Goal: Information Seeking & Learning: Compare options

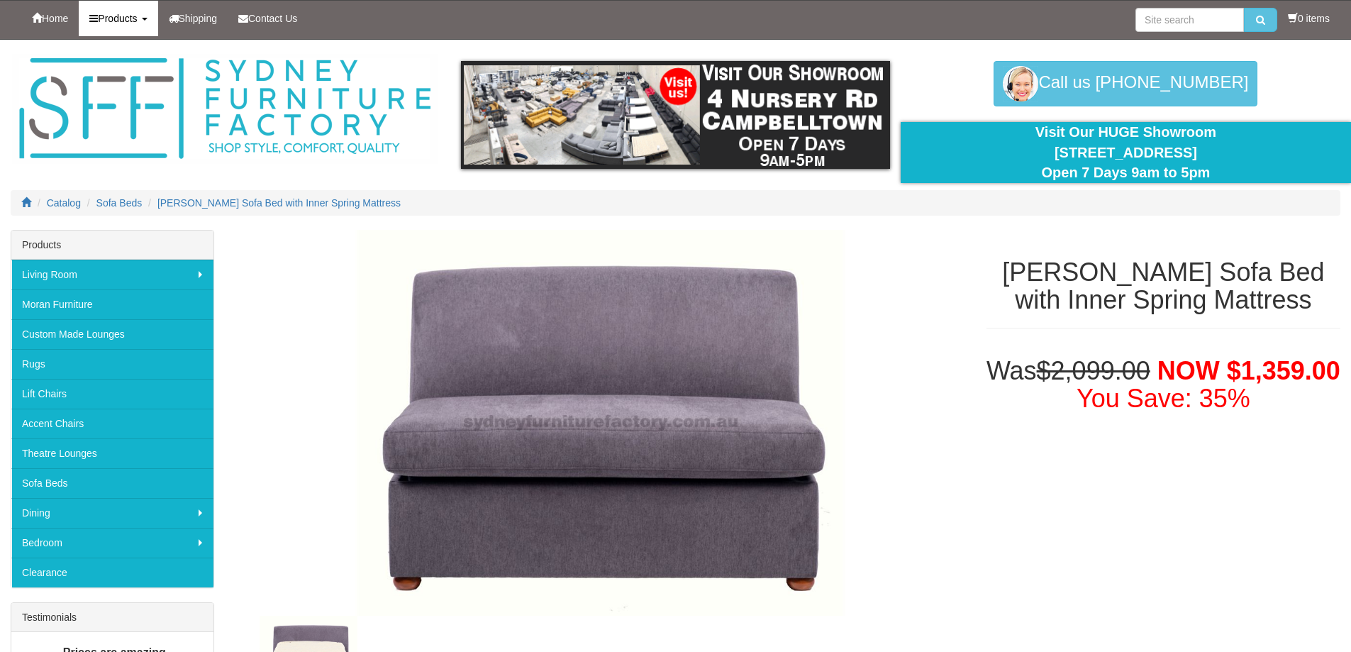
click at [126, 19] on span "Products" at bounding box center [117, 18] width 39 height 11
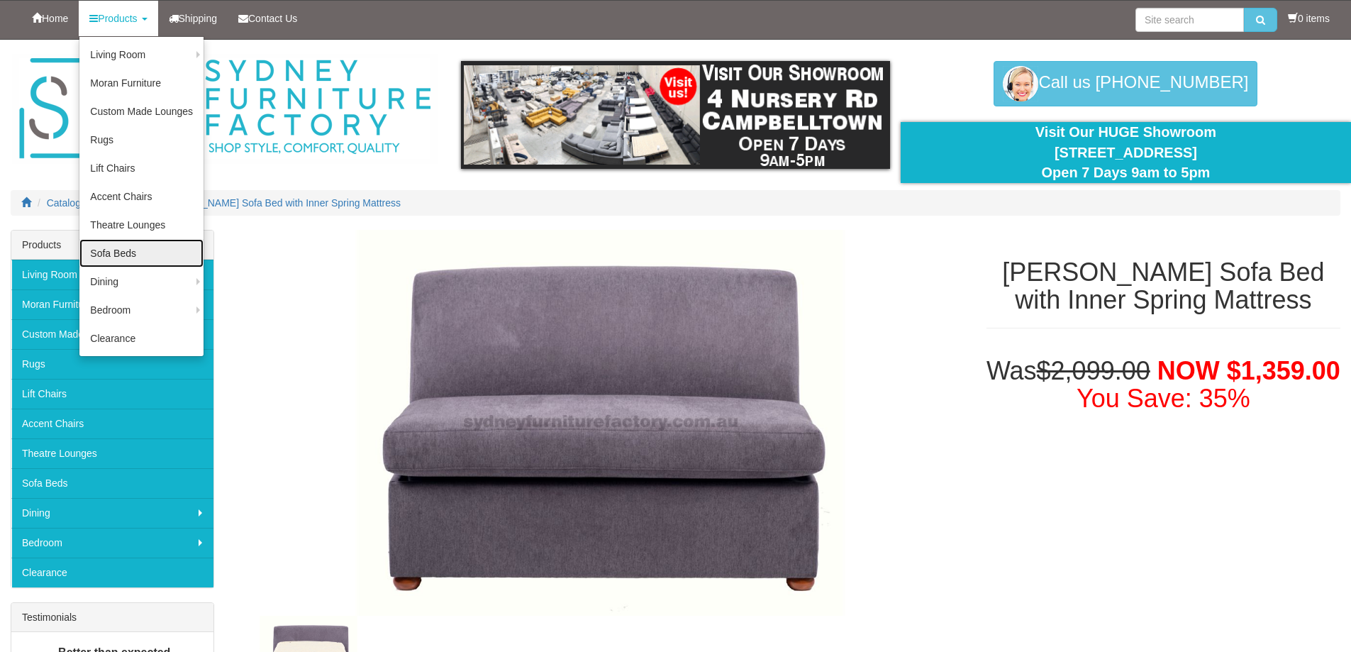
click at [124, 254] on link "Sofa Beds" at bounding box center [141, 253] width 124 height 28
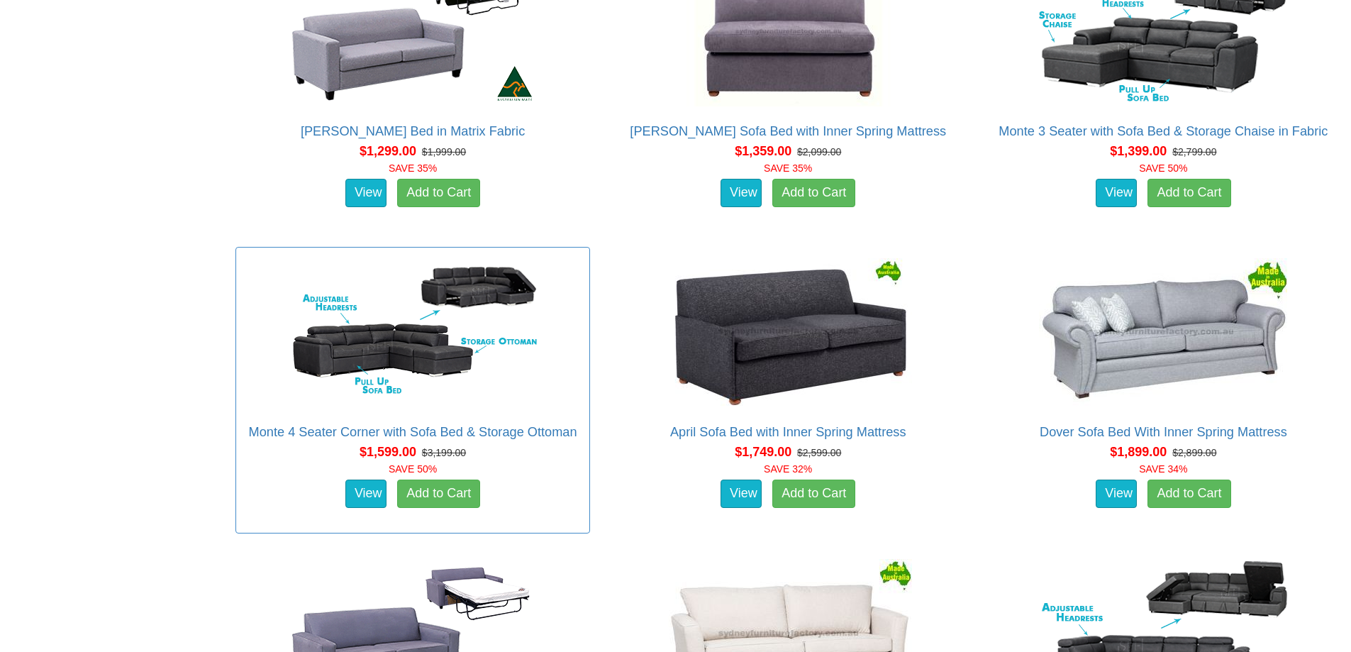
scroll to position [1064, 0]
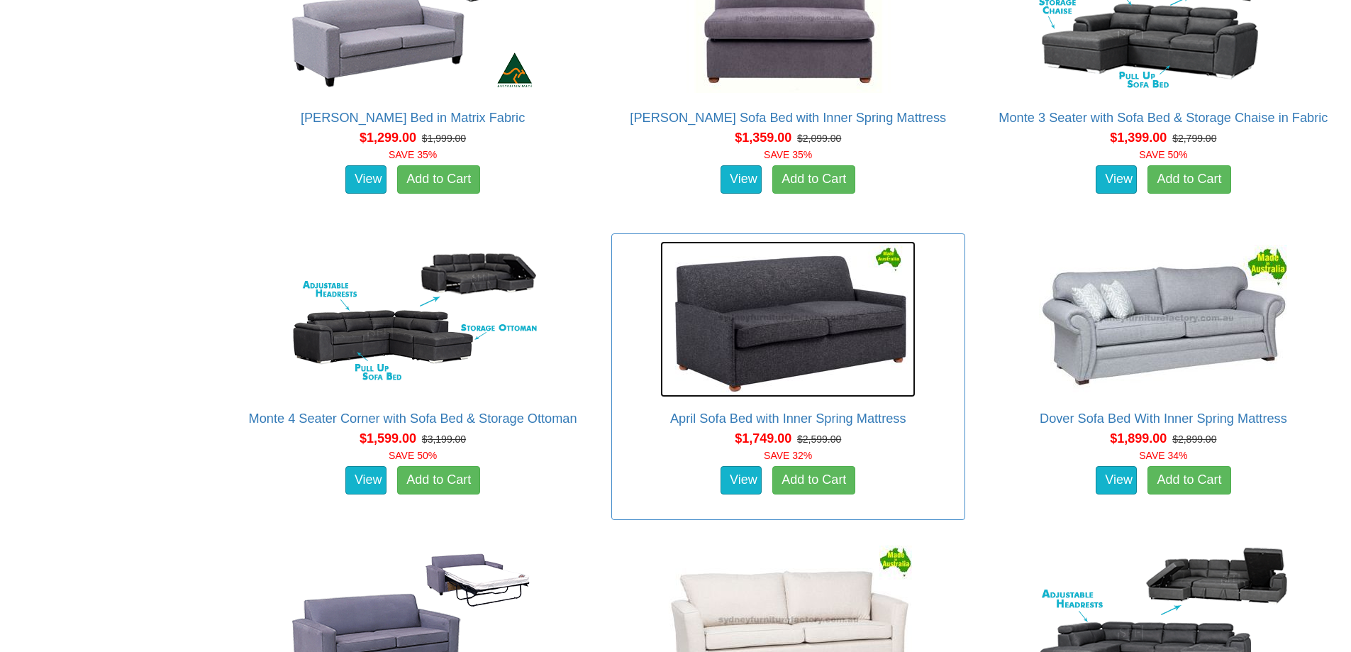
click at [853, 327] on img at bounding box center [787, 319] width 255 height 156
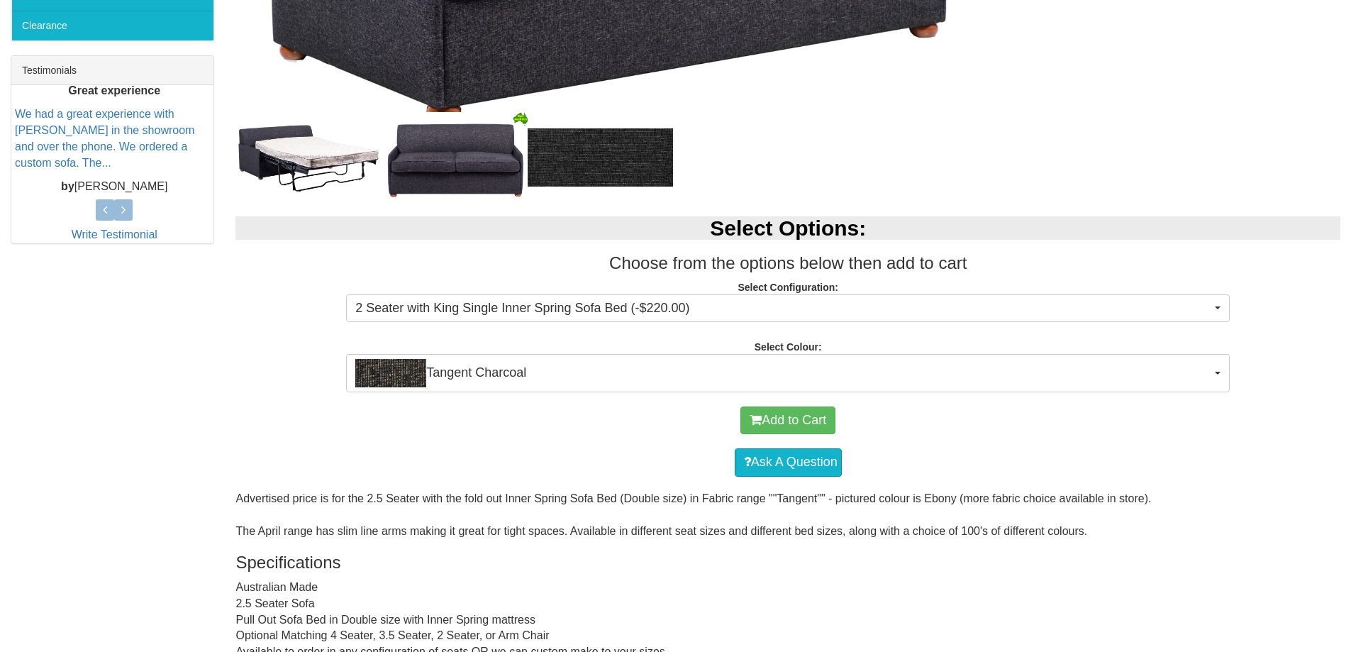
scroll to position [567, 0]
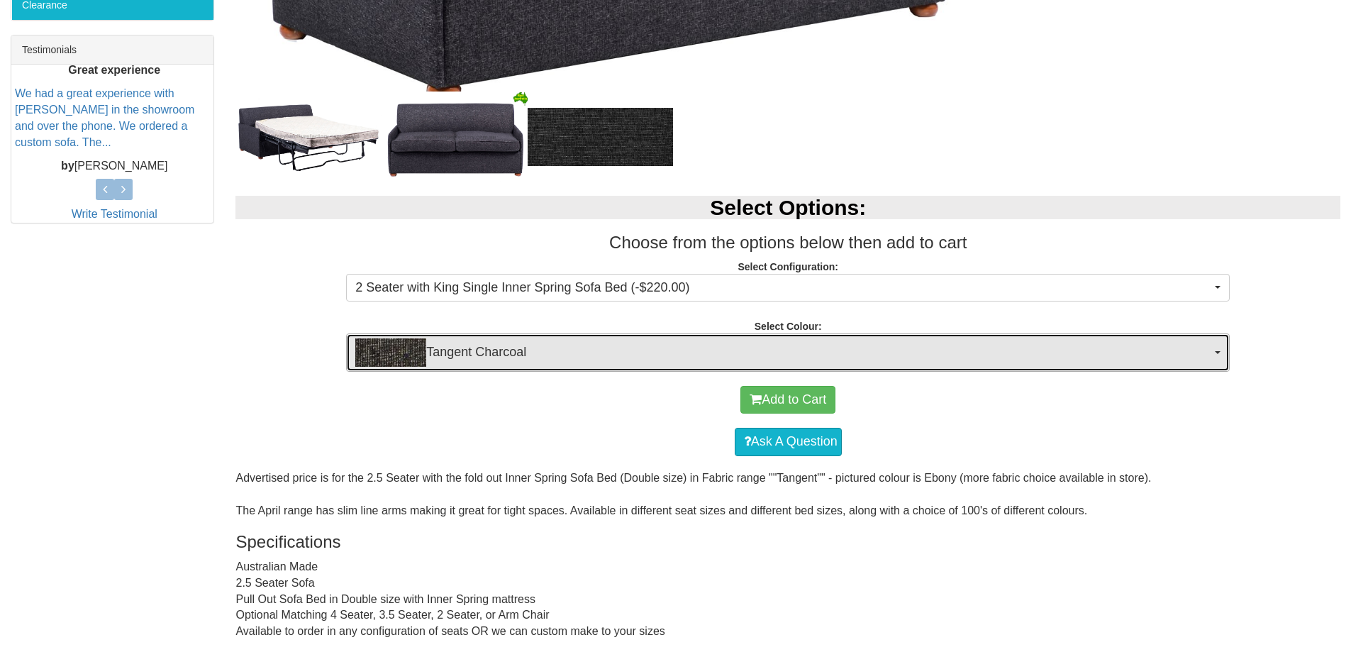
click at [1218, 353] on span "button" at bounding box center [1218, 352] width 6 height 3
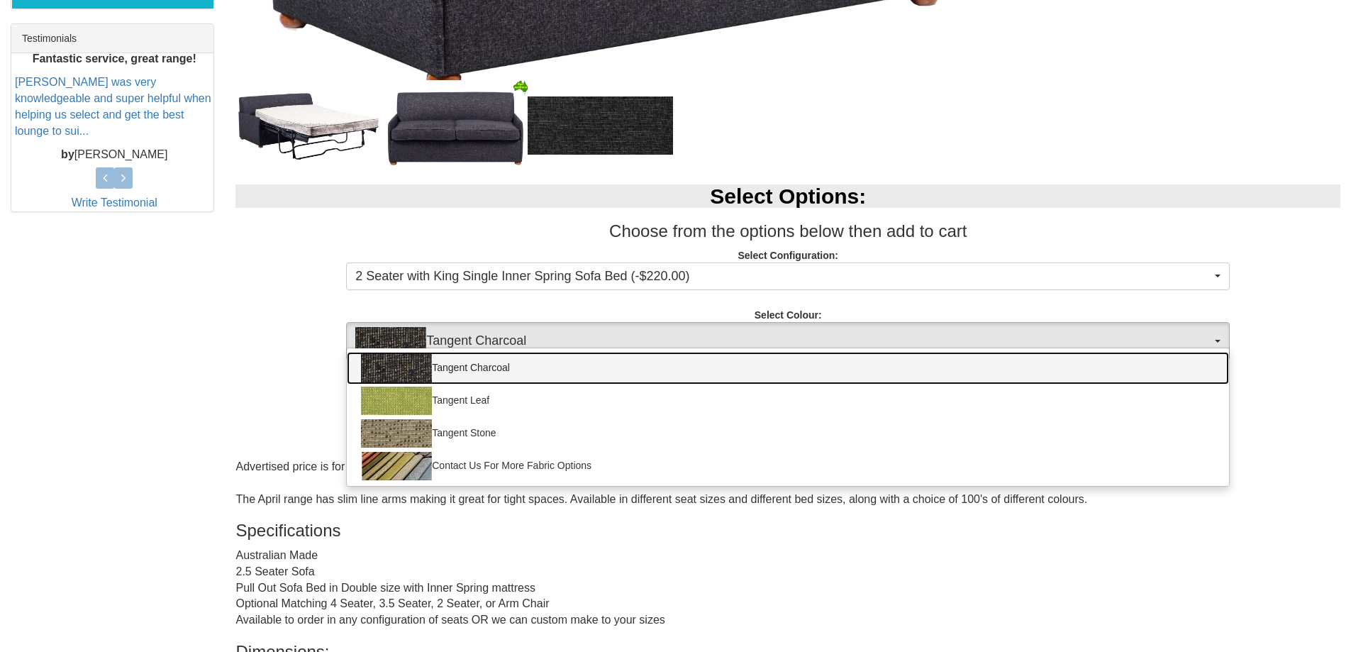
scroll to position [426, 0]
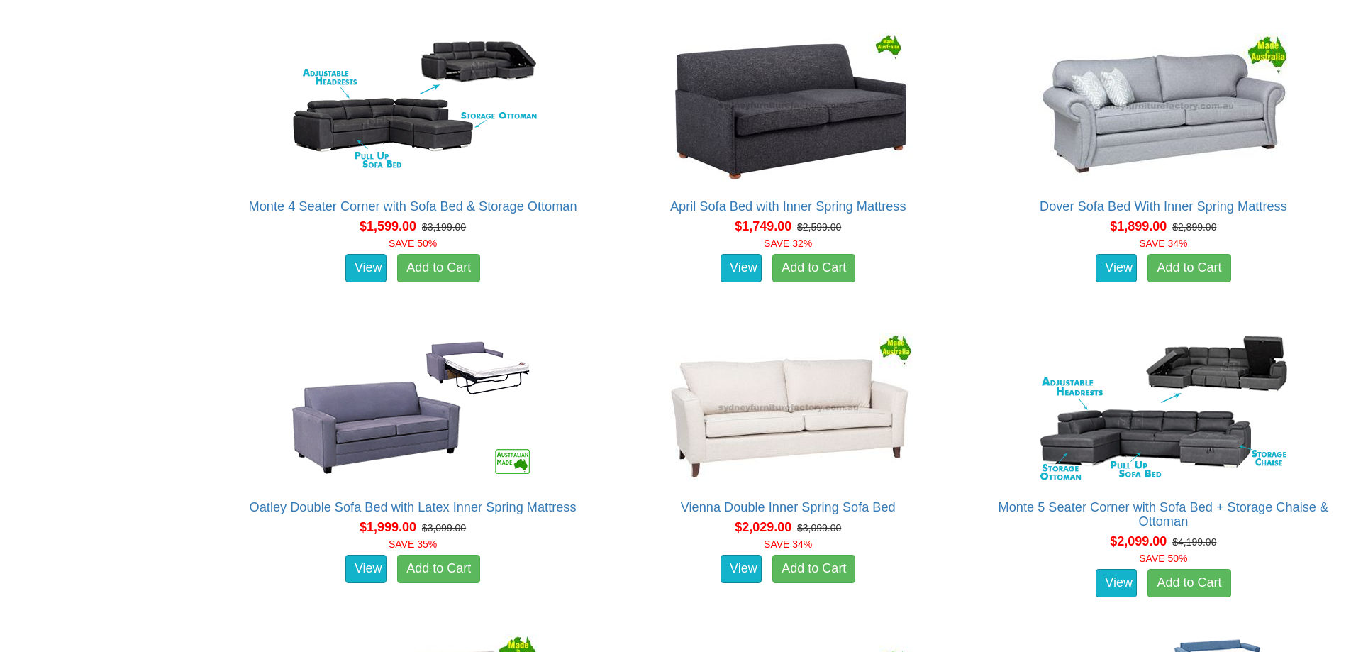
scroll to position [1277, 0]
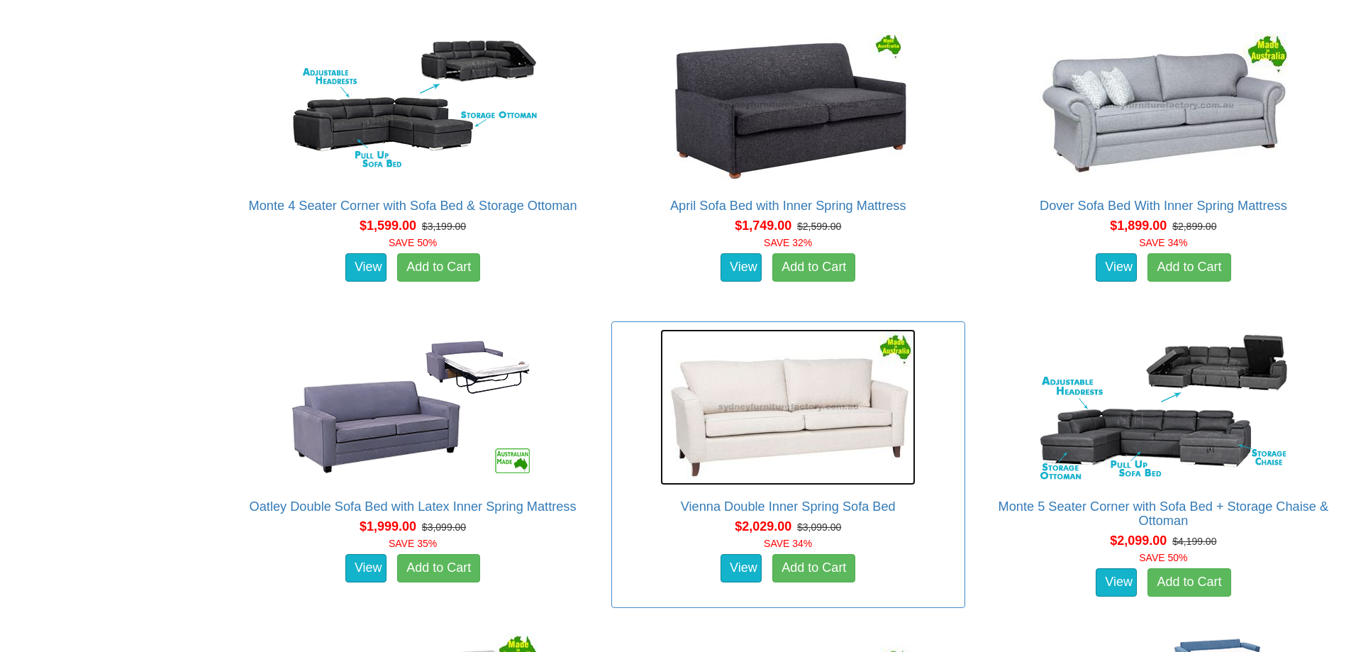
click at [789, 430] on img at bounding box center [787, 407] width 255 height 156
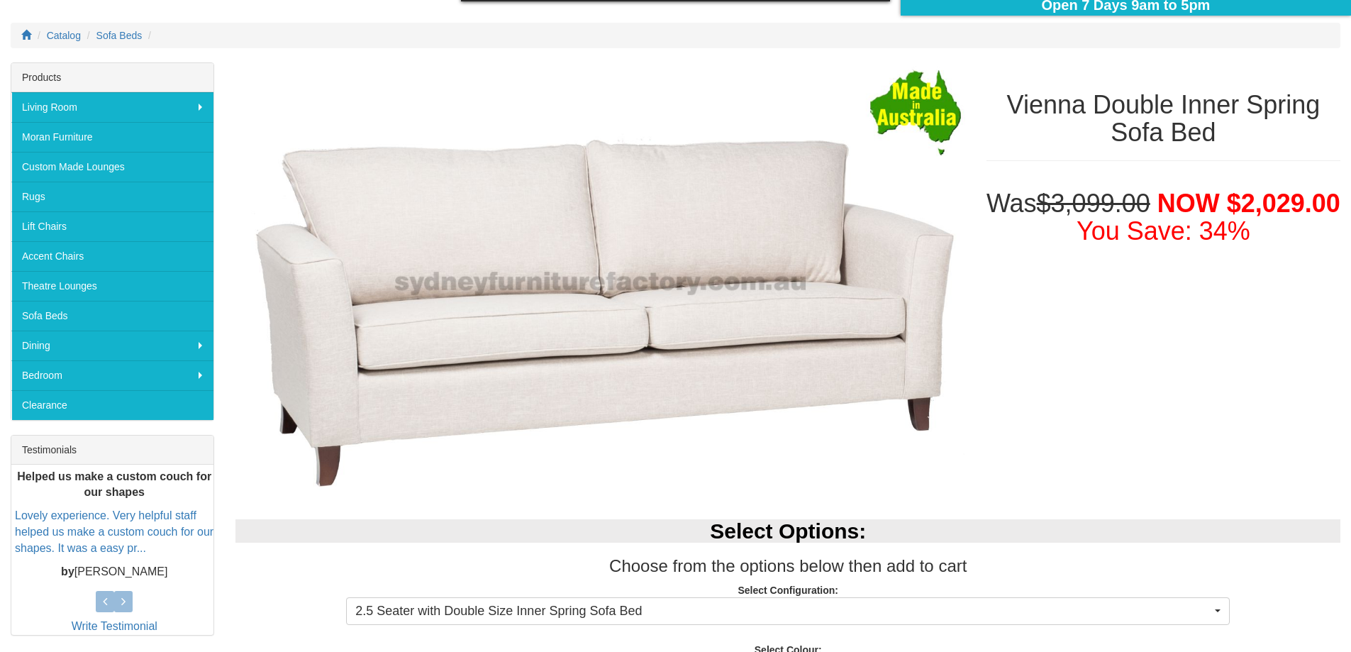
scroll to position [284, 0]
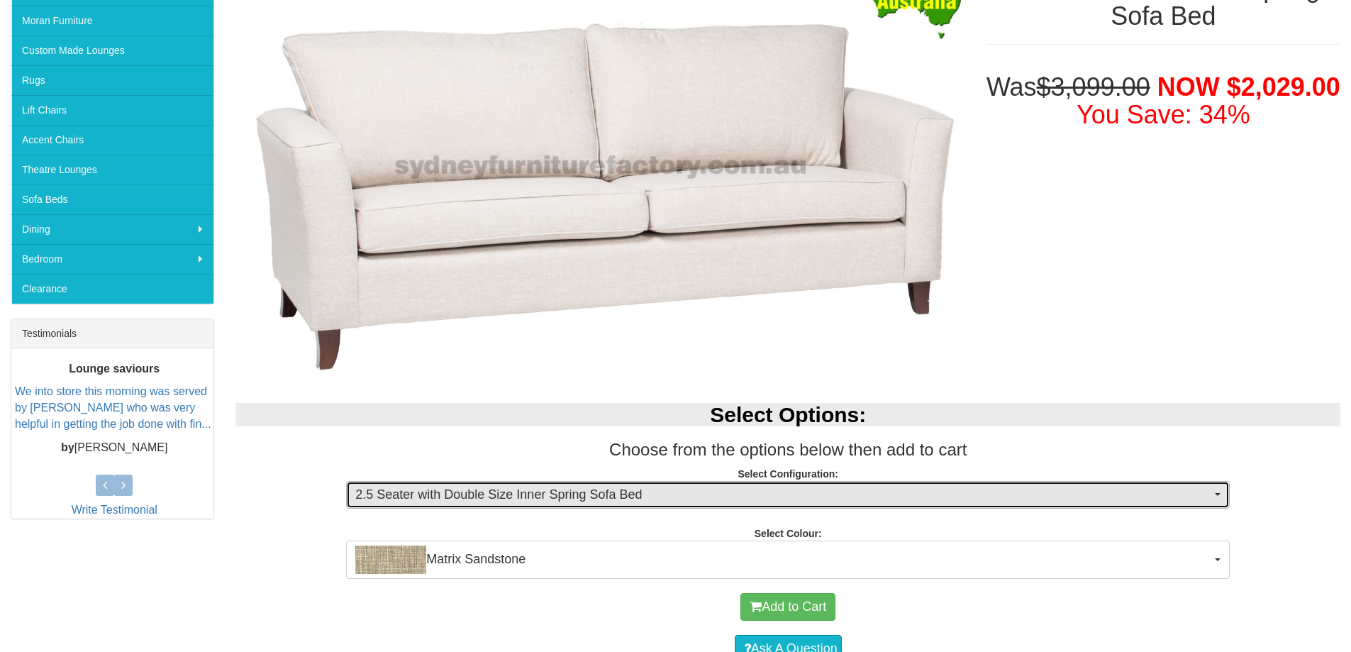
click at [1212, 496] on button "2.5 Seater with Double Size Inner Spring Sofa Bed" at bounding box center [788, 495] width 884 height 28
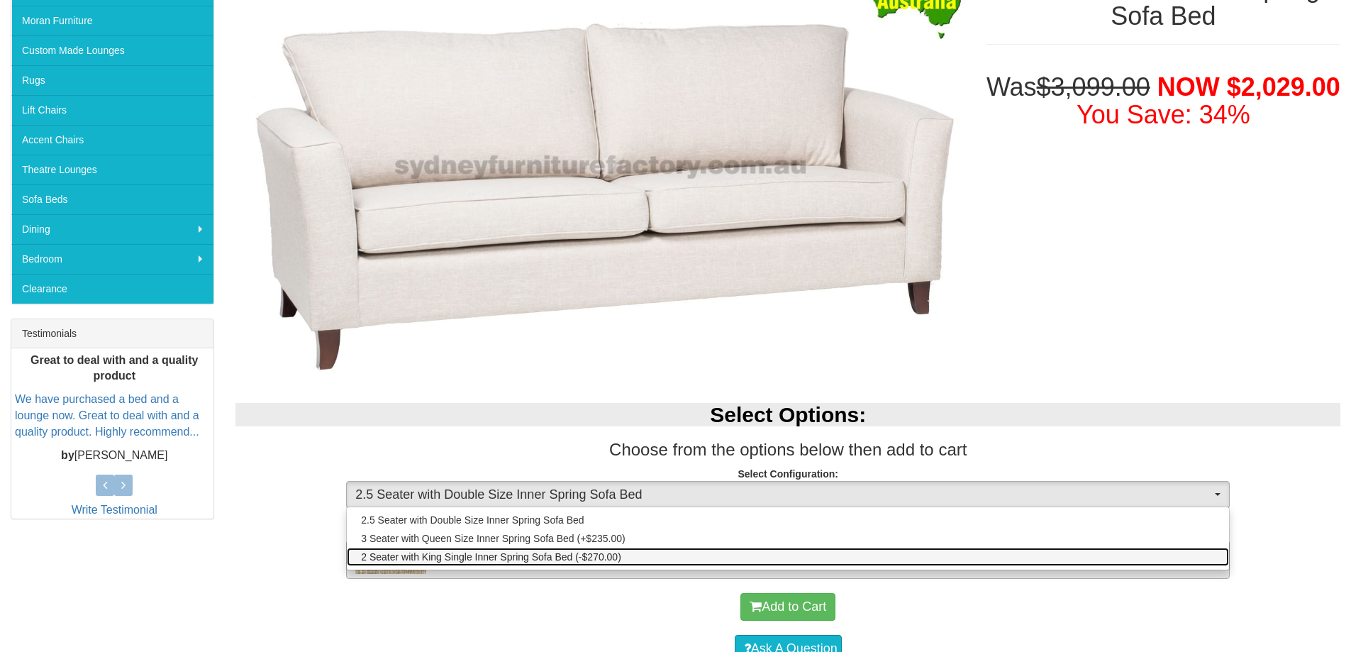
click at [536, 553] on span "2 Seater with King Single Inner Spring Sofa Bed (-$270.00)" at bounding box center [491, 557] width 260 height 14
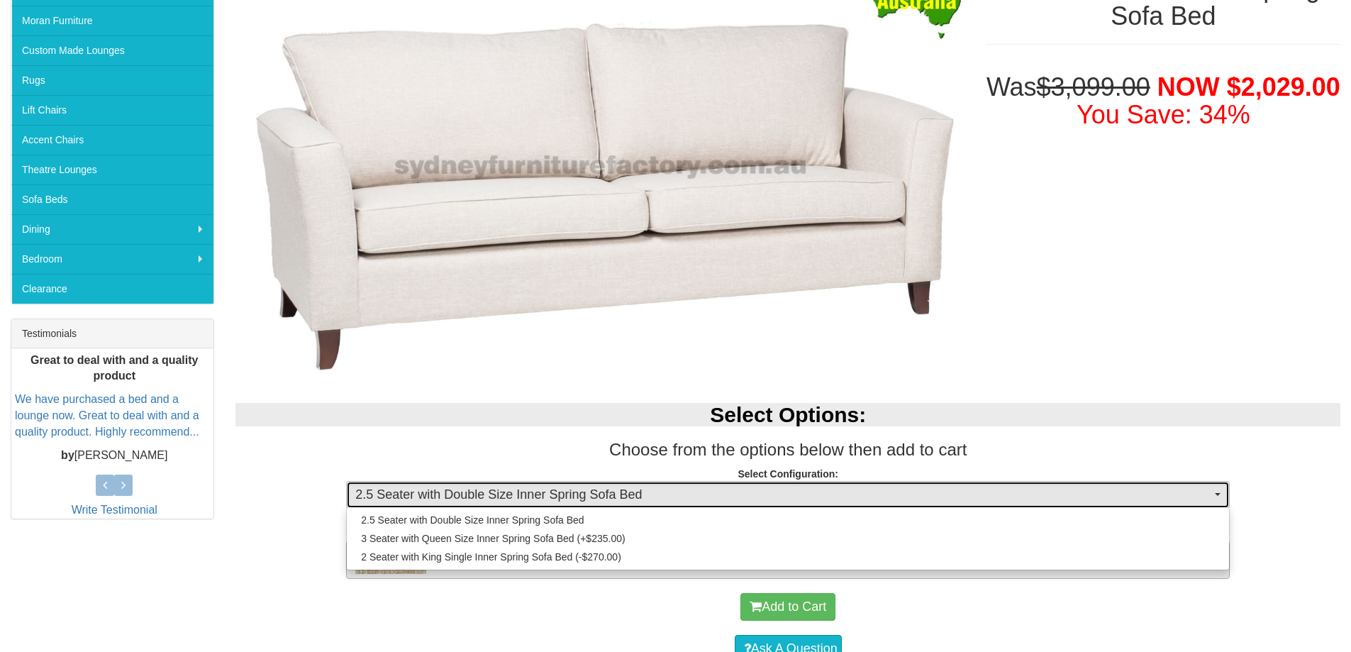
select select "439"
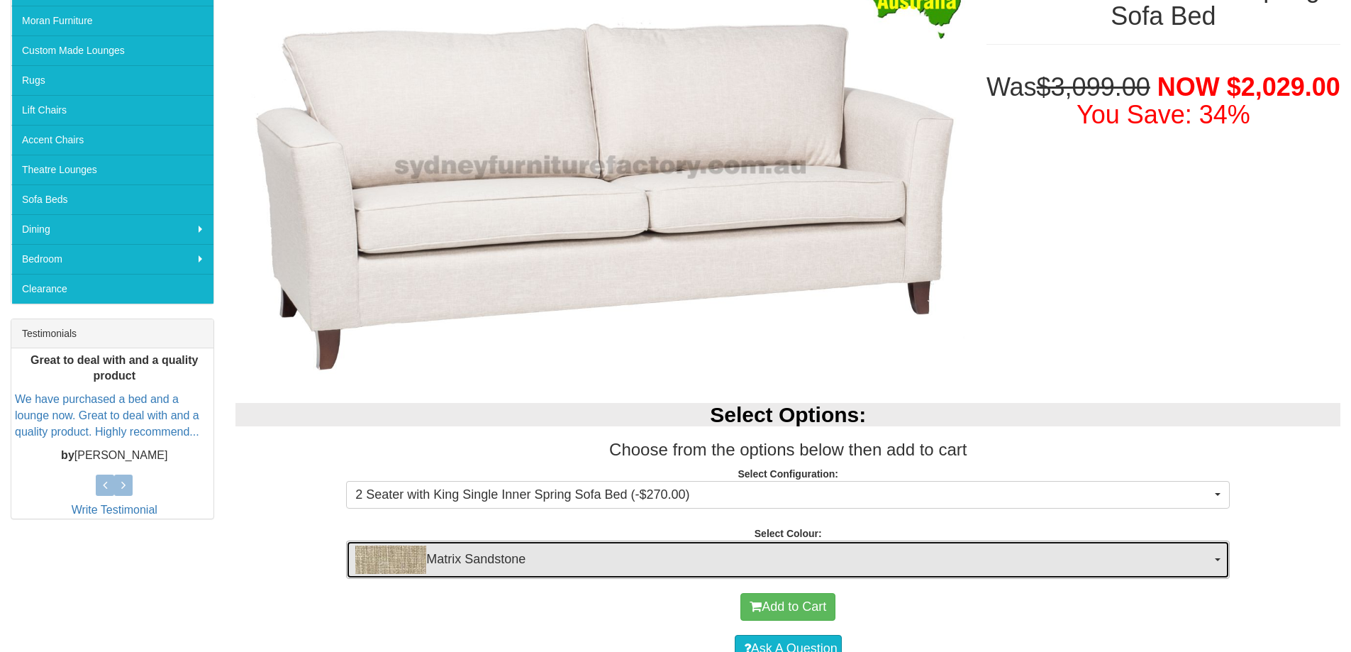
click at [1217, 558] on span "button" at bounding box center [1218, 559] width 6 height 3
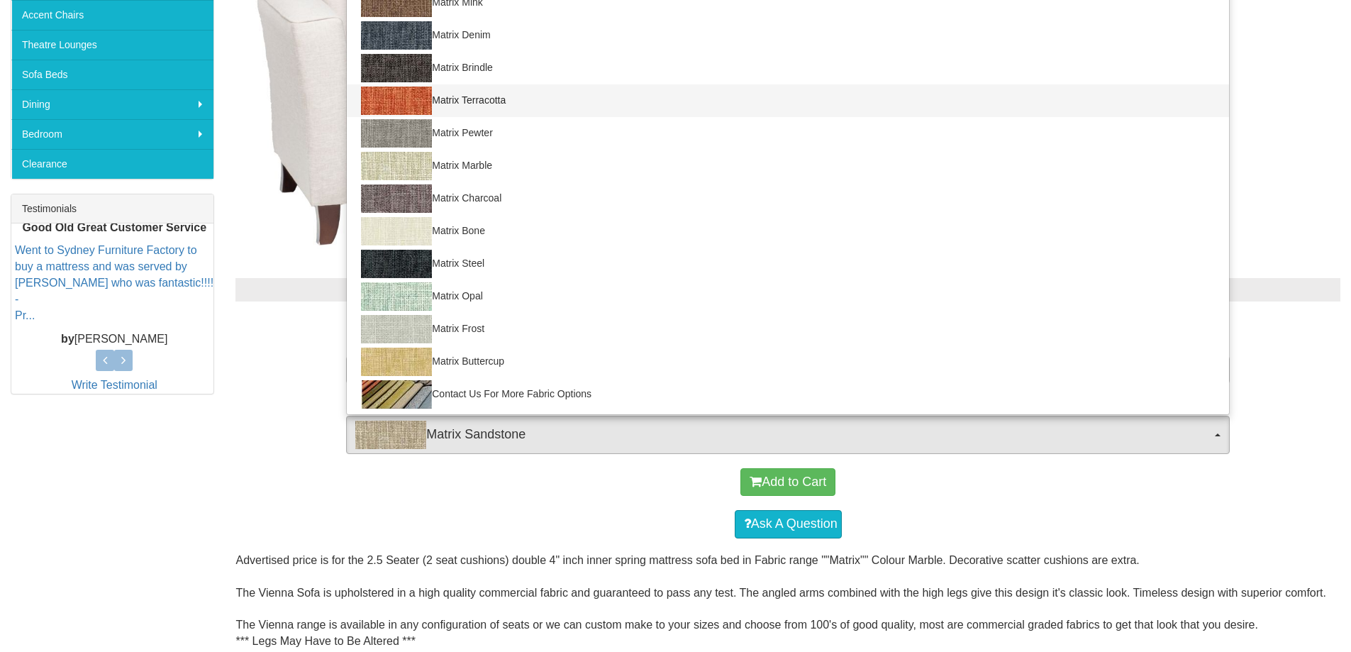
scroll to position [213, 0]
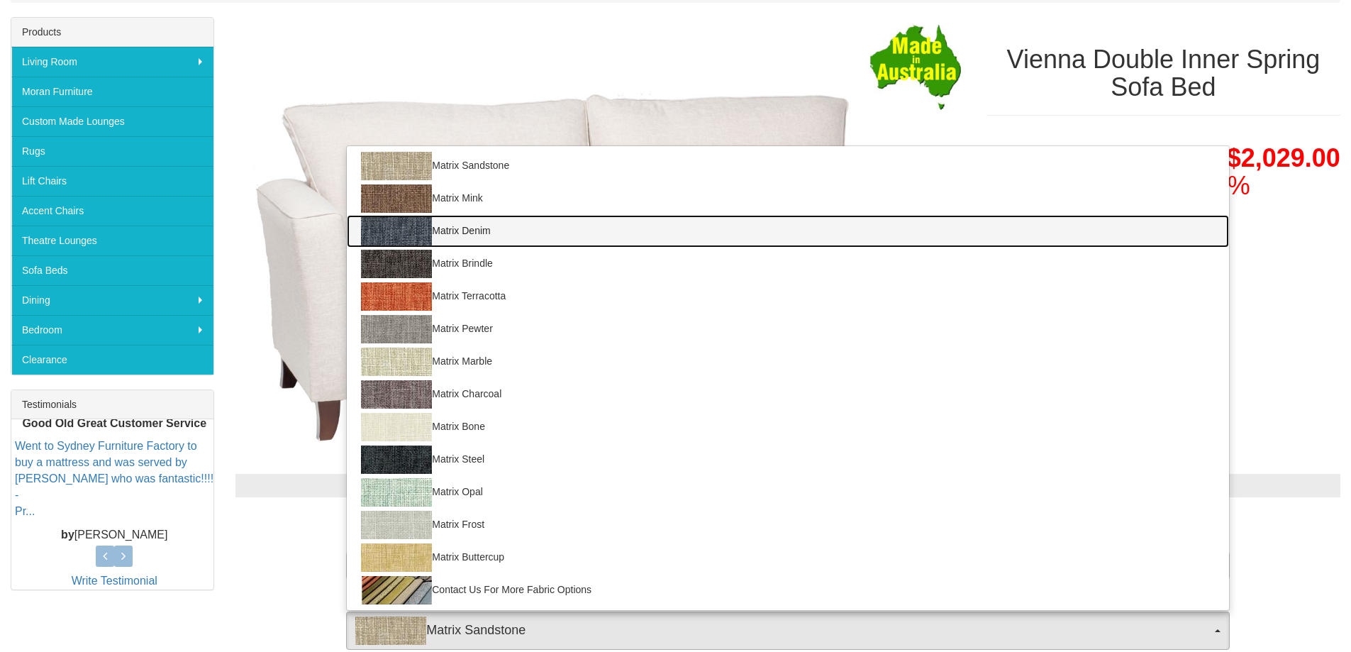
click at [442, 226] on link "Matrix Denim" at bounding box center [788, 231] width 882 height 33
select select "899"
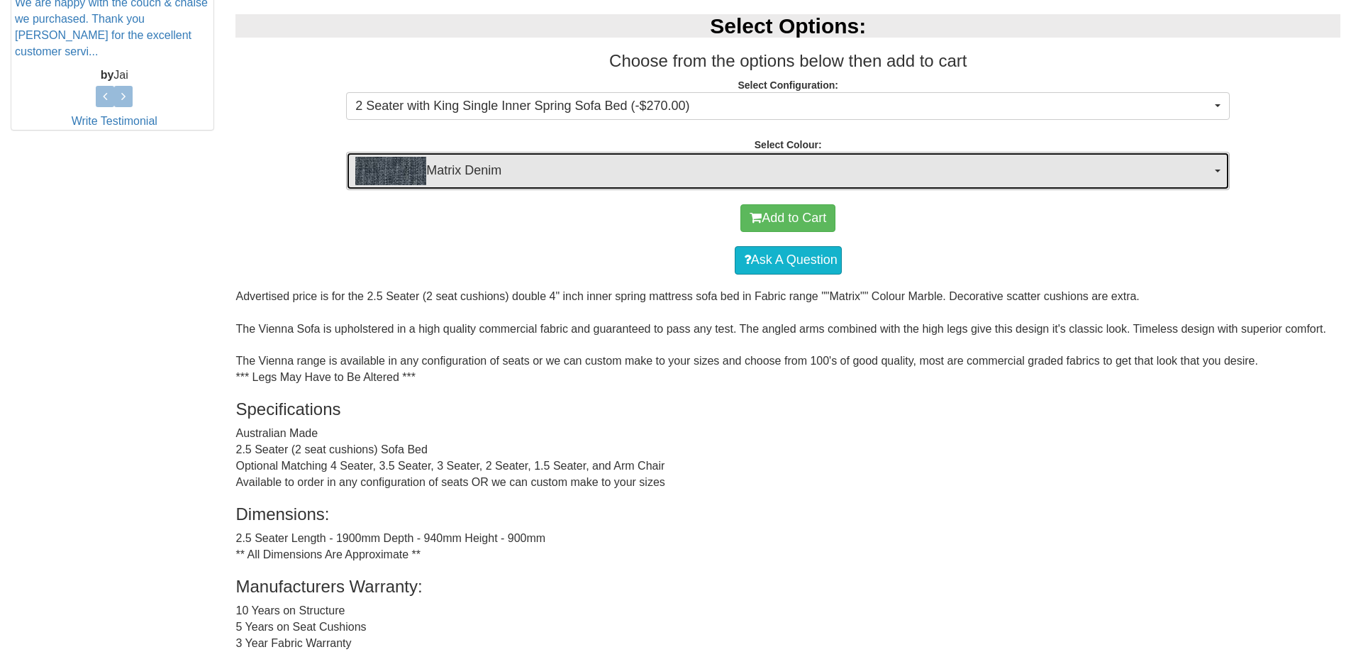
scroll to position [692, 0]
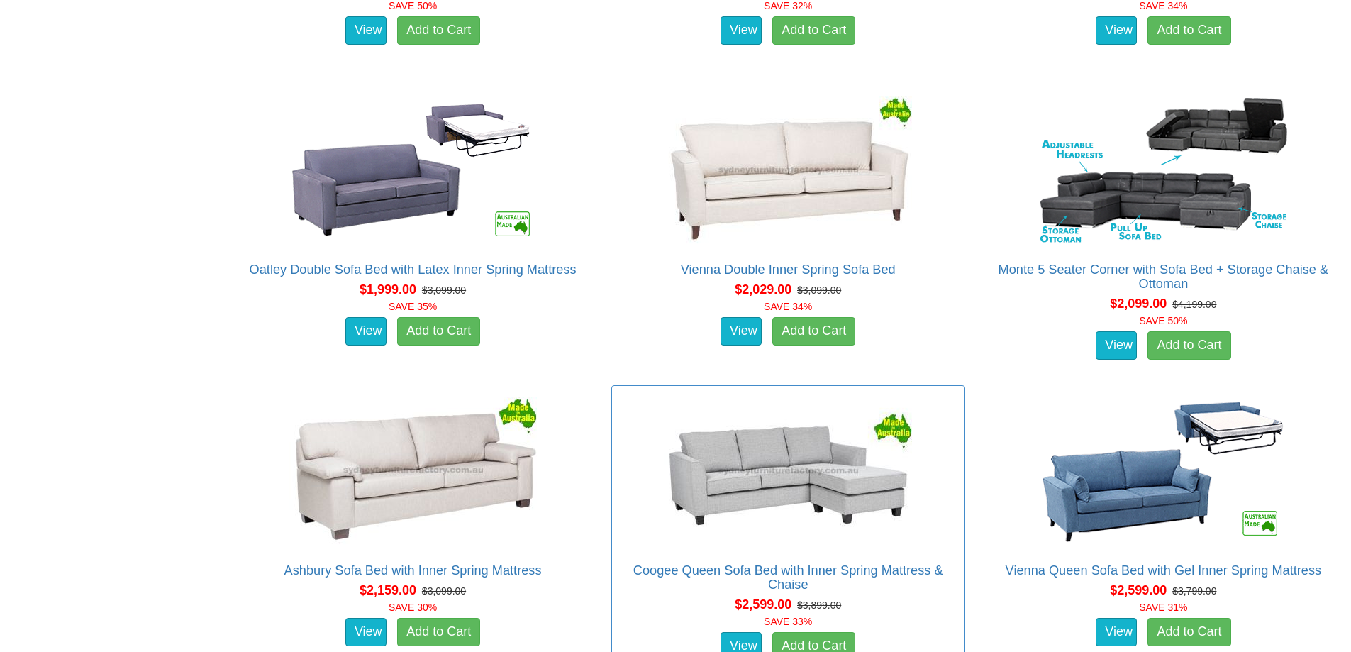
scroll to position [1419, 0]
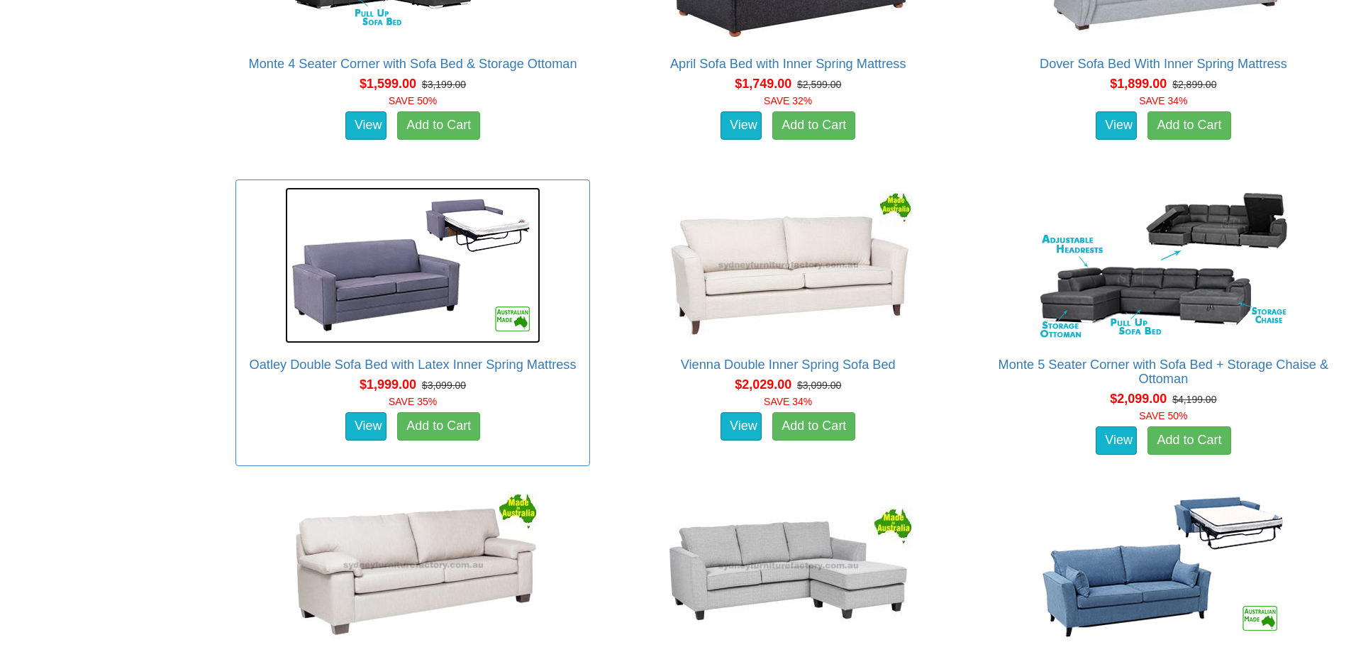
click at [382, 290] on img at bounding box center [412, 265] width 255 height 156
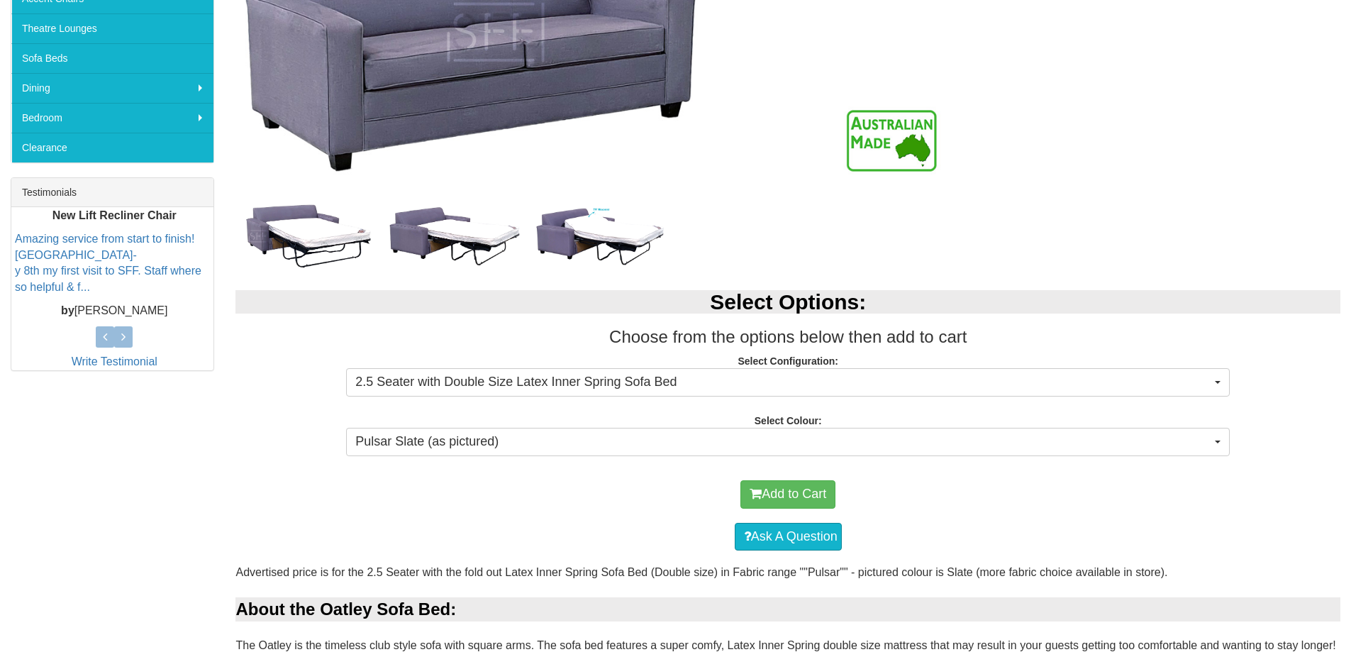
scroll to position [426, 0]
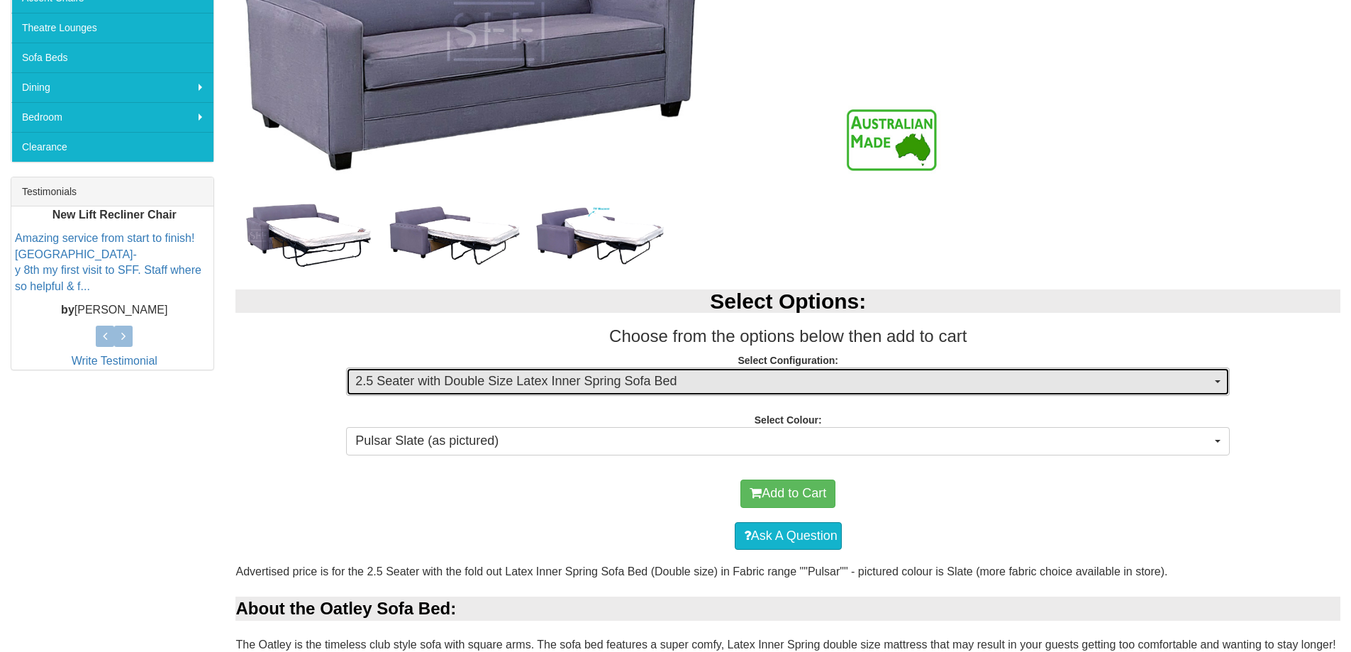
click at [1214, 380] on button "2.5 Seater with Double Size Latex Inner Spring Sofa Bed" at bounding box center [788, 381] width 884 height 28
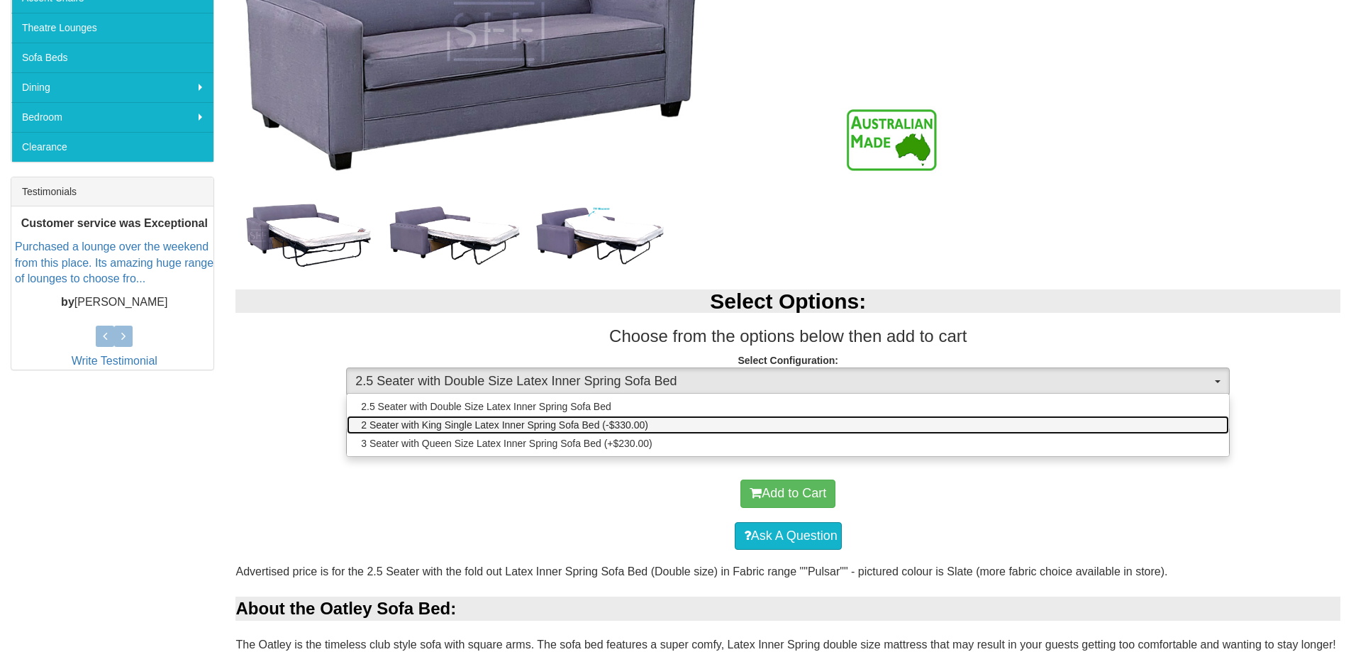
click at [633, 426] on span "2 Seater with King Single Latex Inner Spring Sofa Bed (-$330.00)" at bounding box center [504, 425] width 287 height 14
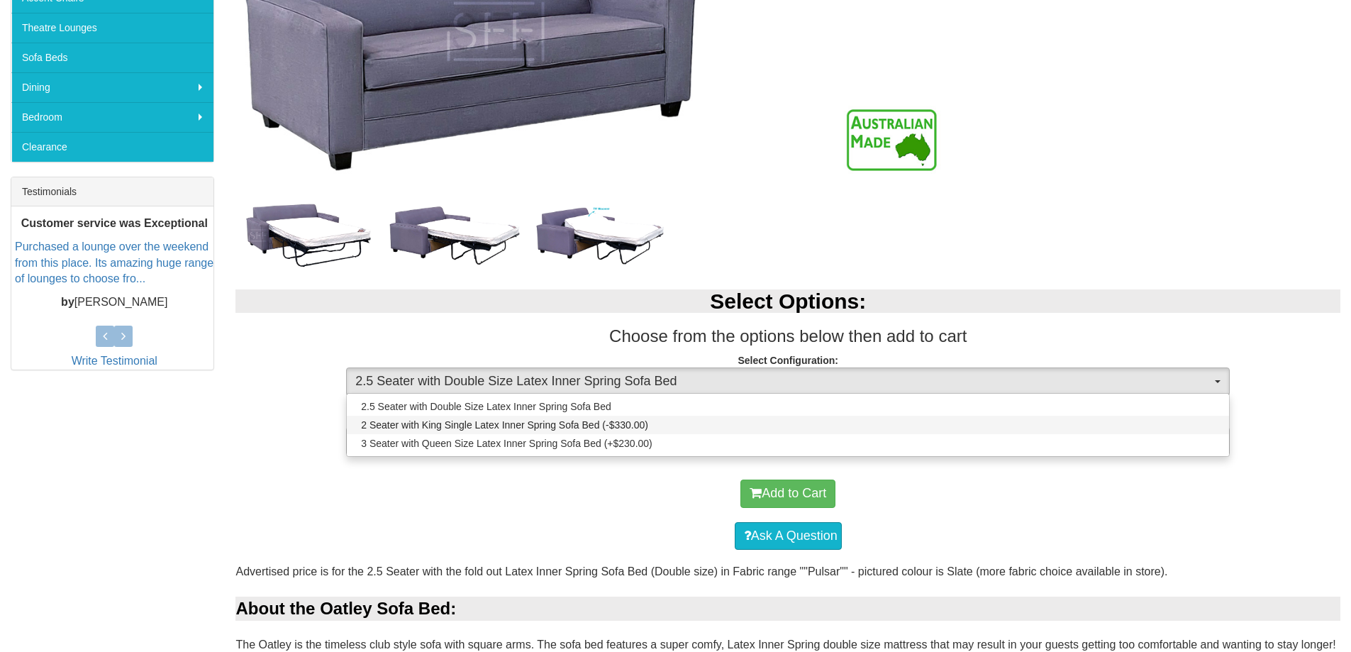
select select "1116"
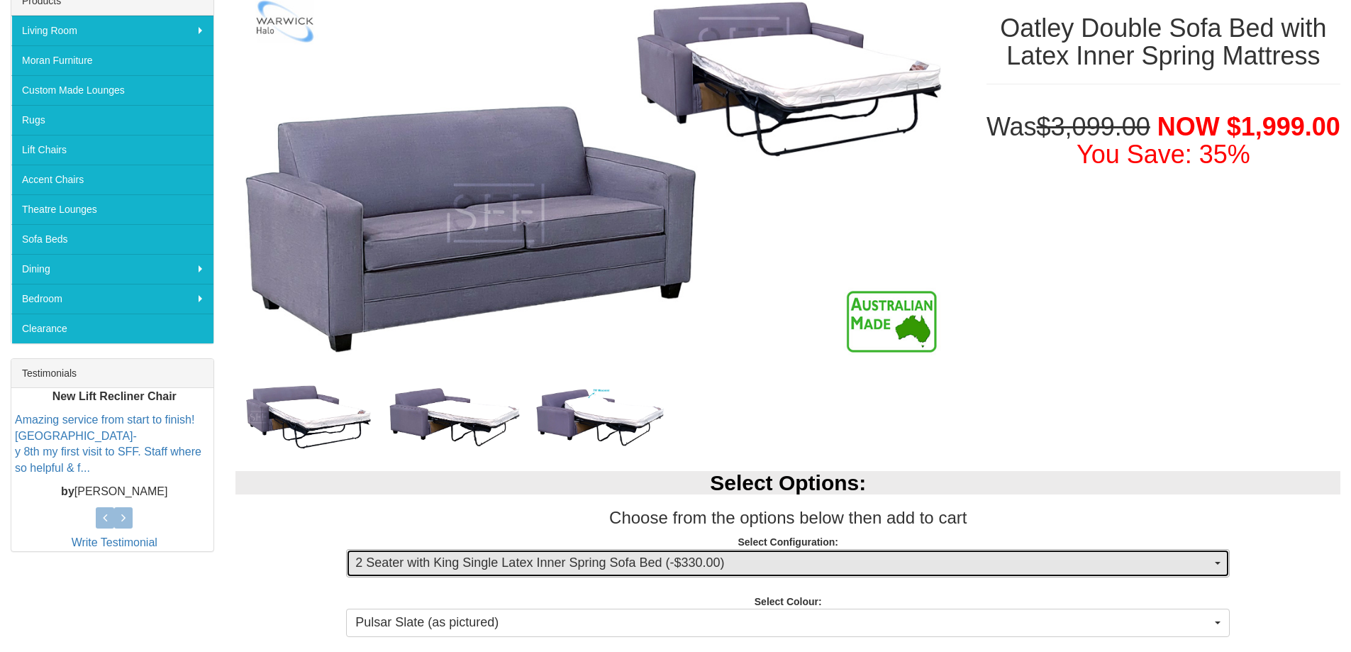
scroll to position [213, 0]
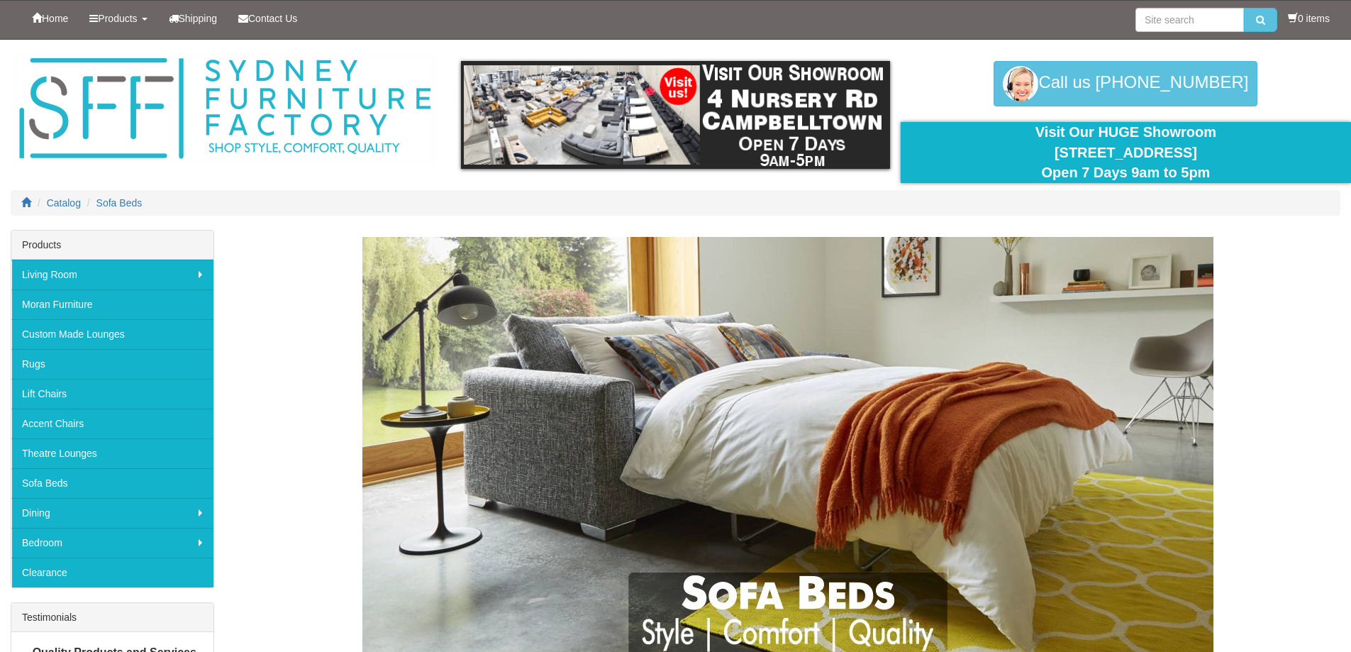
scroll to position [1419, 0]
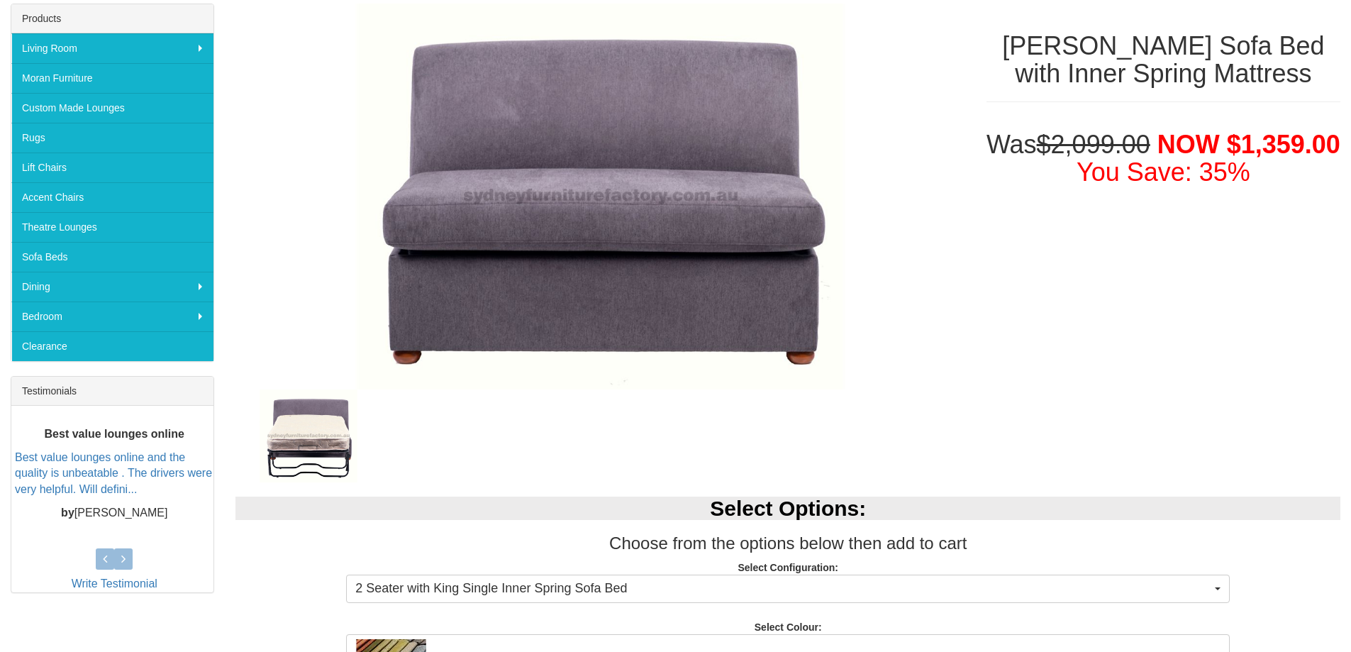
scroll to position [284, 0]
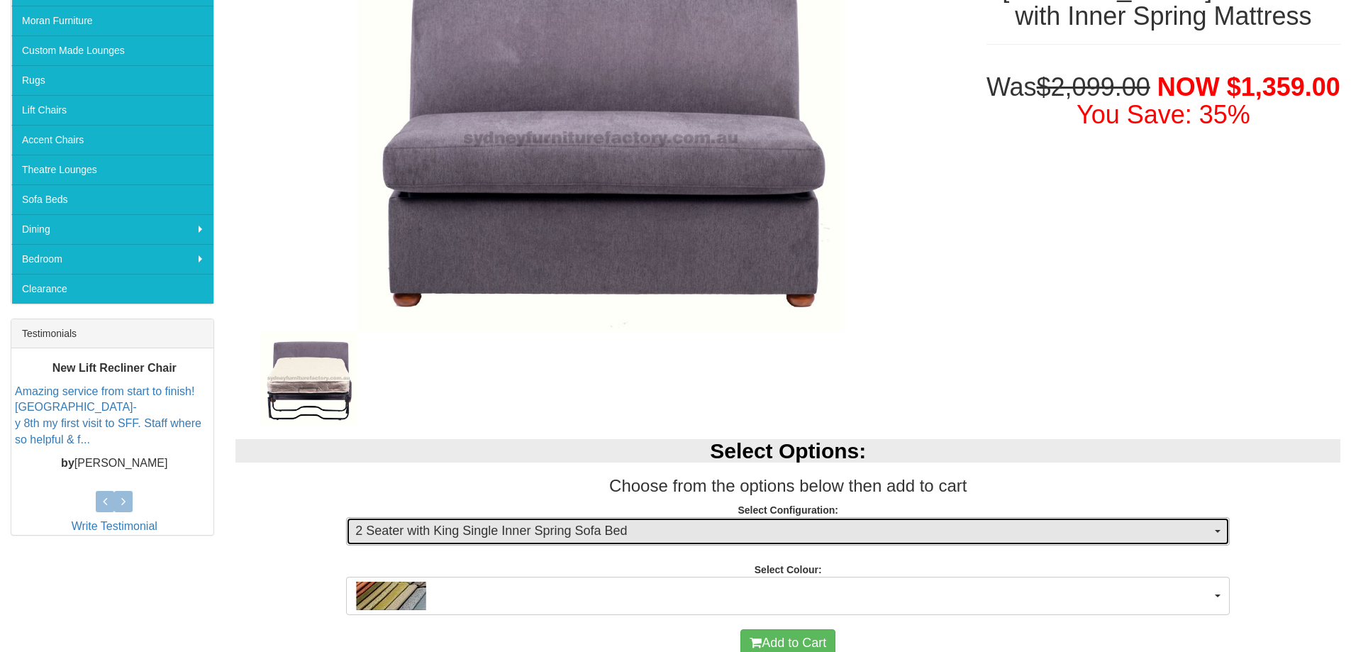
click at [1223, 532] on button "2 Seater with King Single Inner Spring Sofa Bed" at bounding box center [788, 531] width 884 height 28
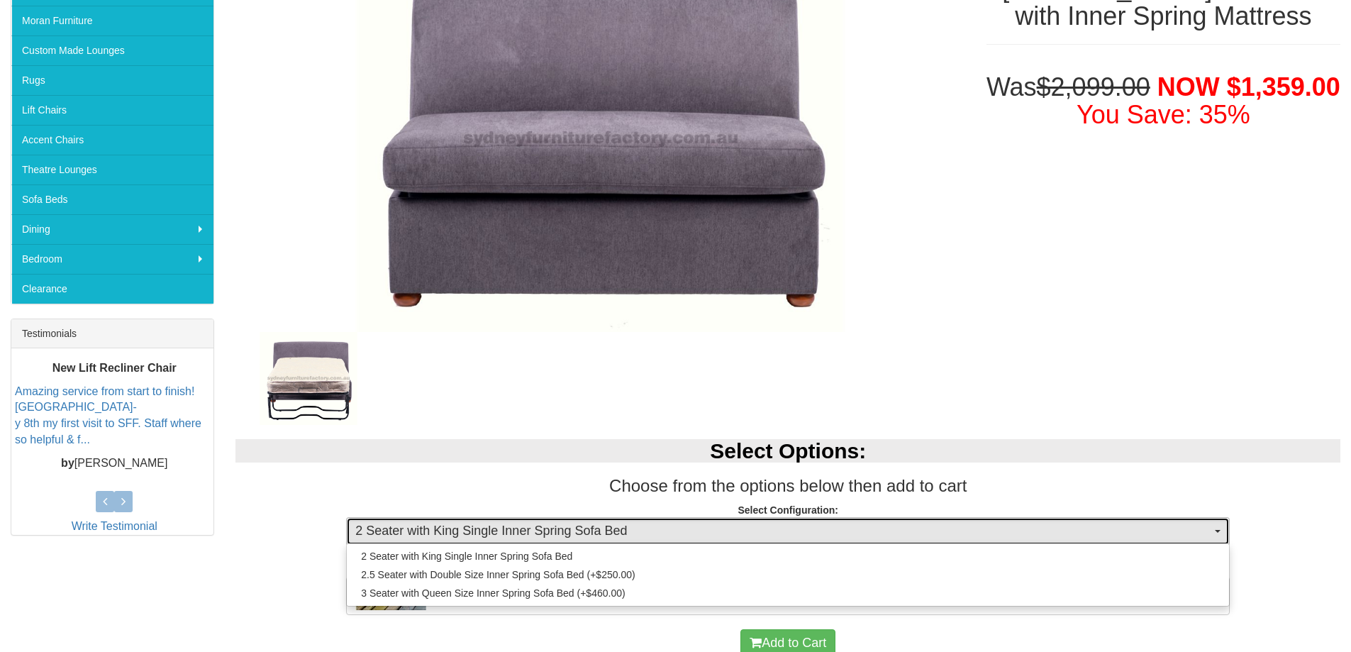
click at [1223, 532] on button "2 Seater with King Single Inner Spring Sofa Bed" at bounding box center [788, 531] width 884 height 28
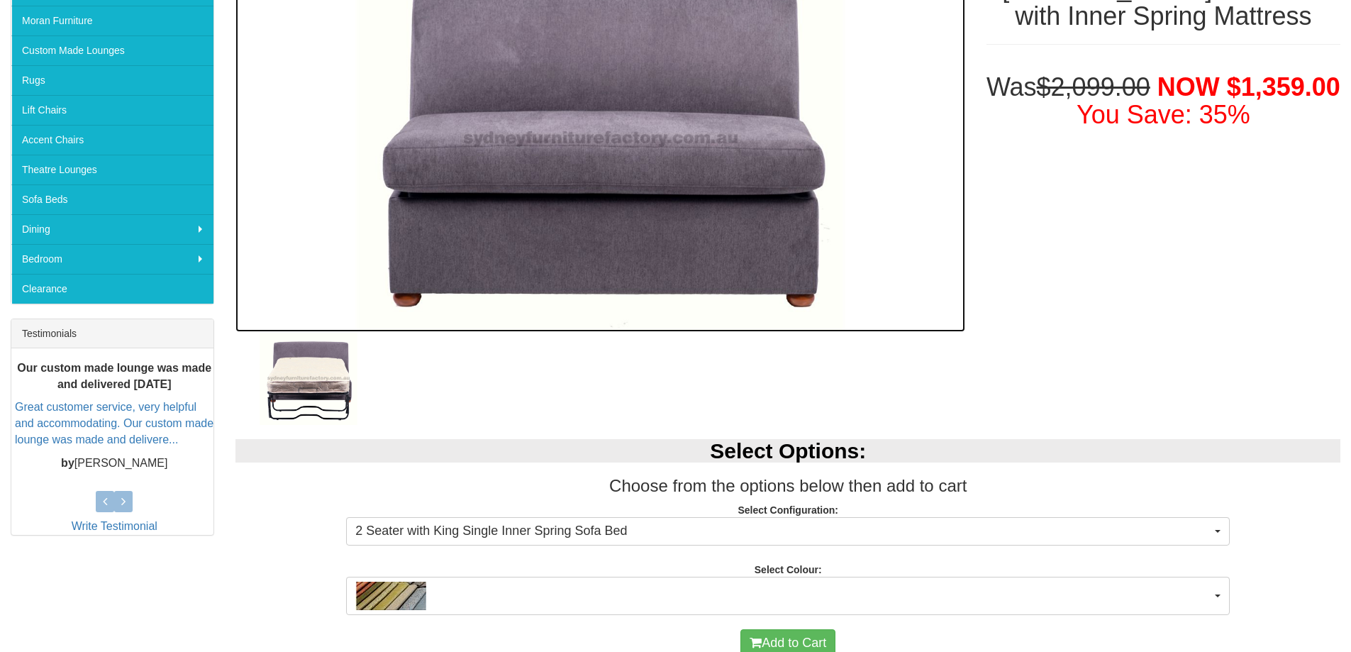
click at [930, 253] on img at bounding box center [599, 139] width 729 height 386
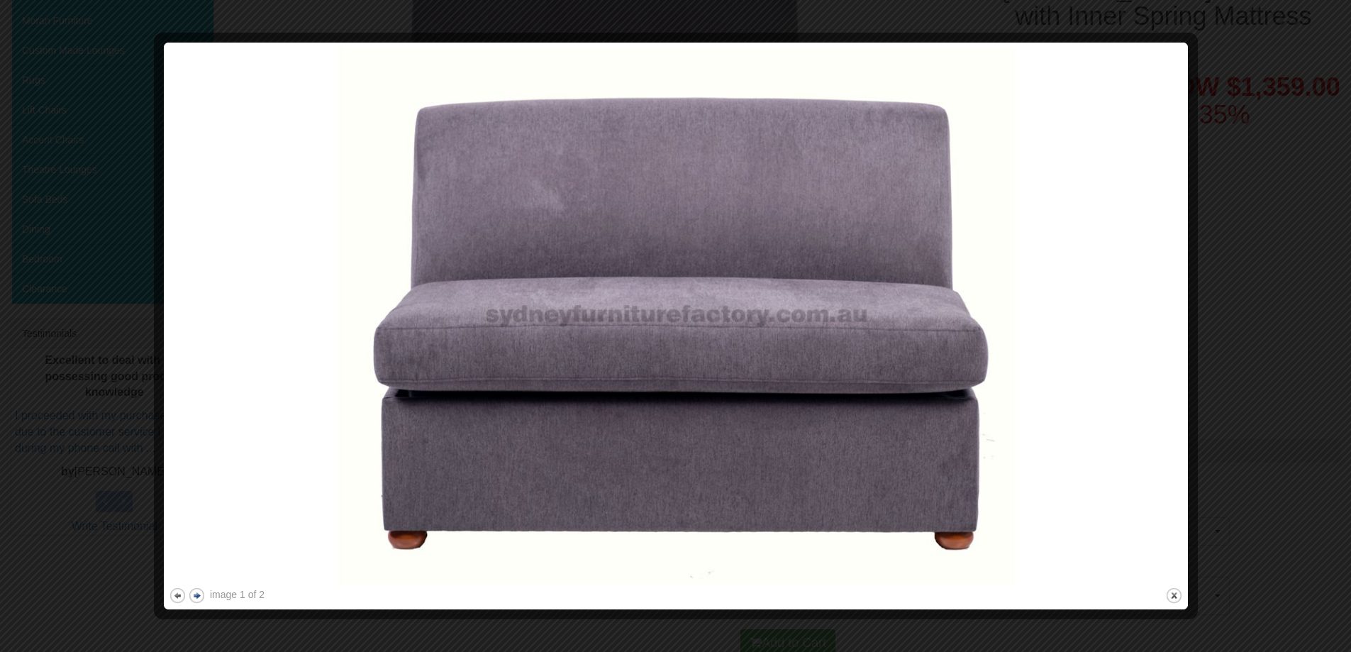
click at [199, 592] on button "next" at bounding box center [197, 596] width 18 height 18
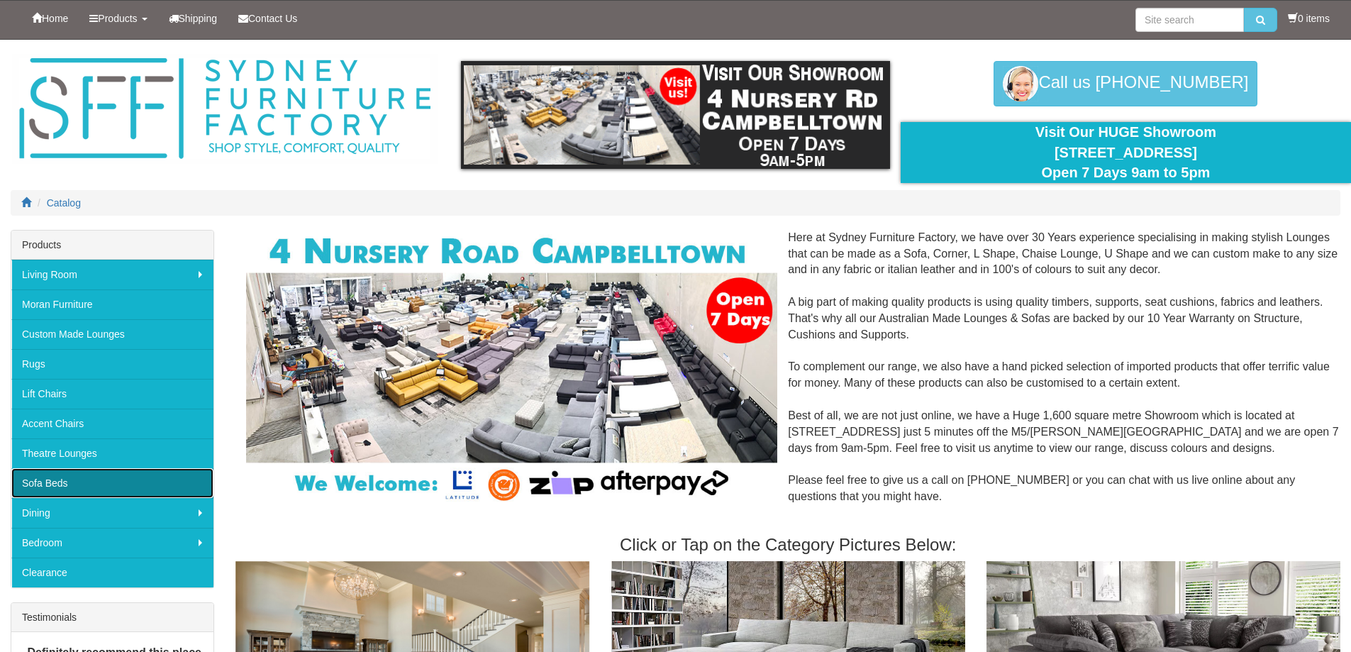
click at [67, 483] on link "Sofa Beds" at bounding box center [112, 483] width 202 height 30
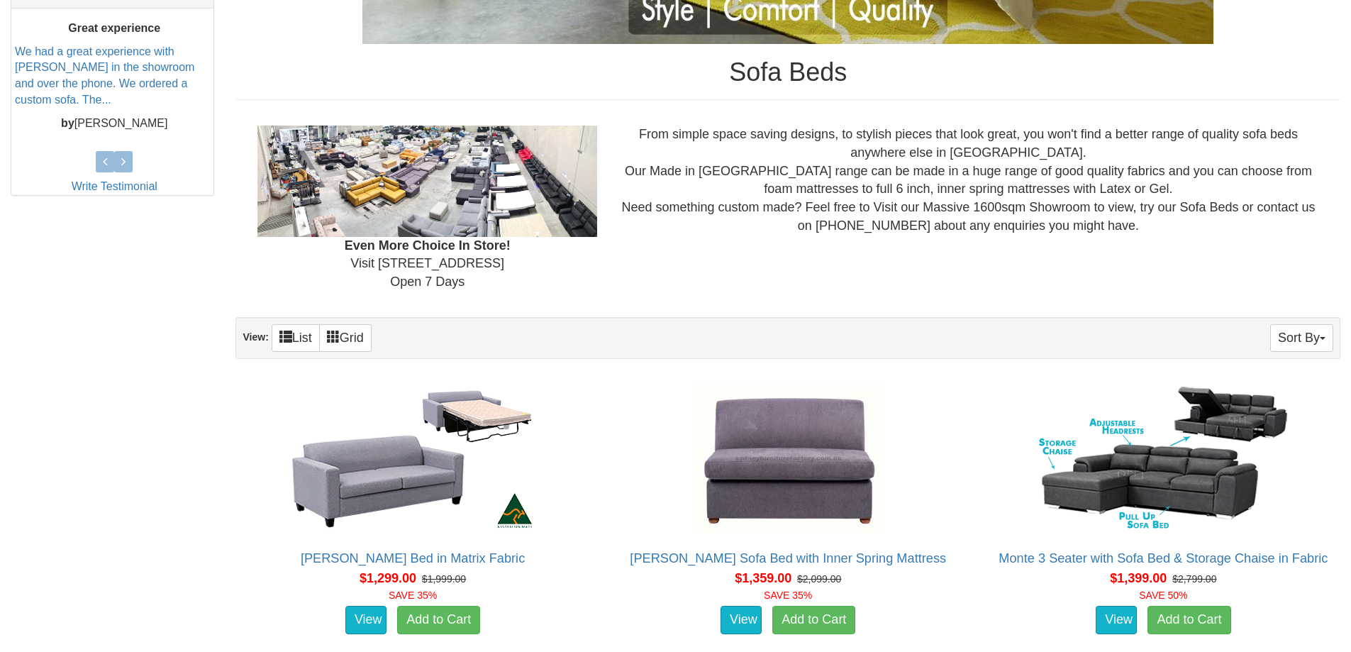
scroll to position [709, 0]
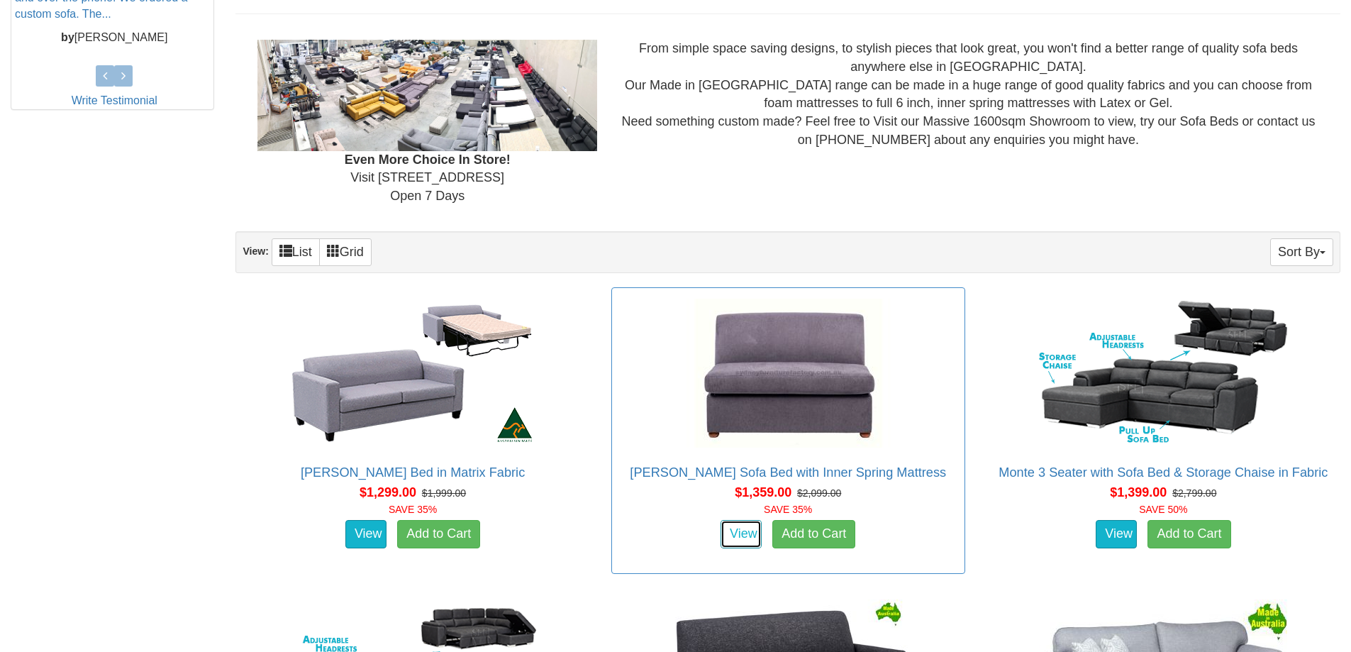
click at [734, 537] on link "View" at bounding box center [741, 534] width 41 height 28
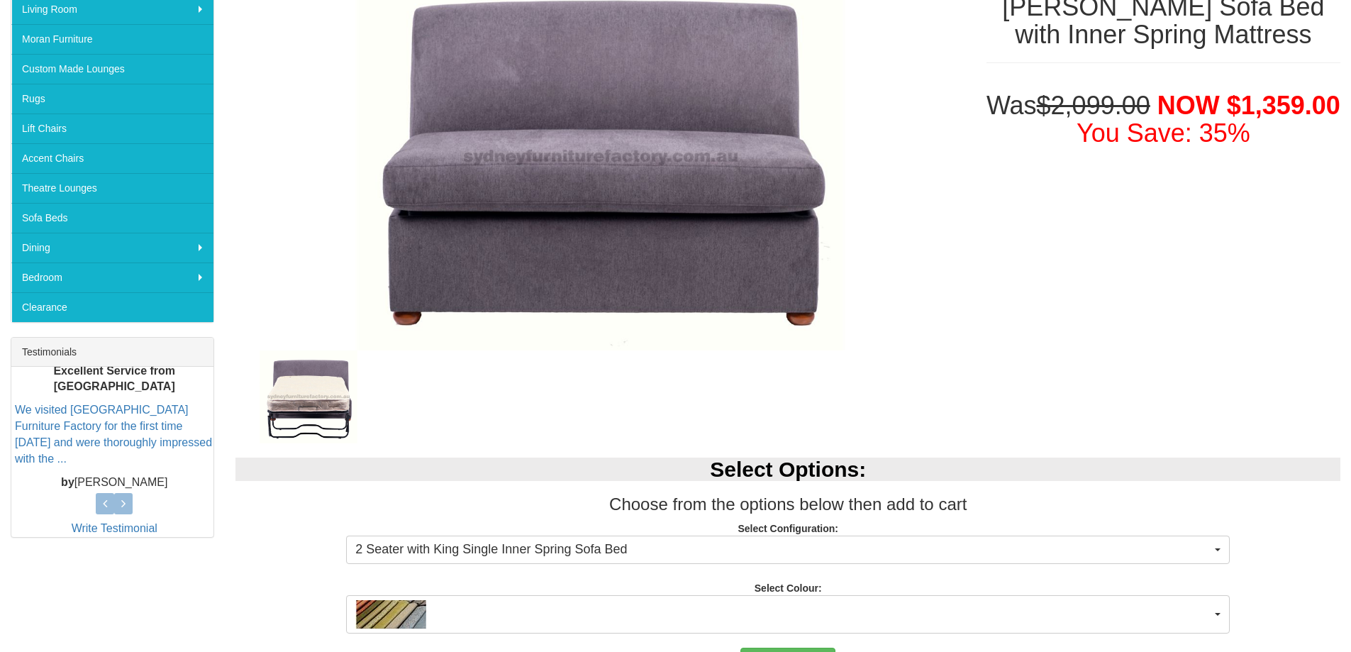
scroll to position [426, 0]
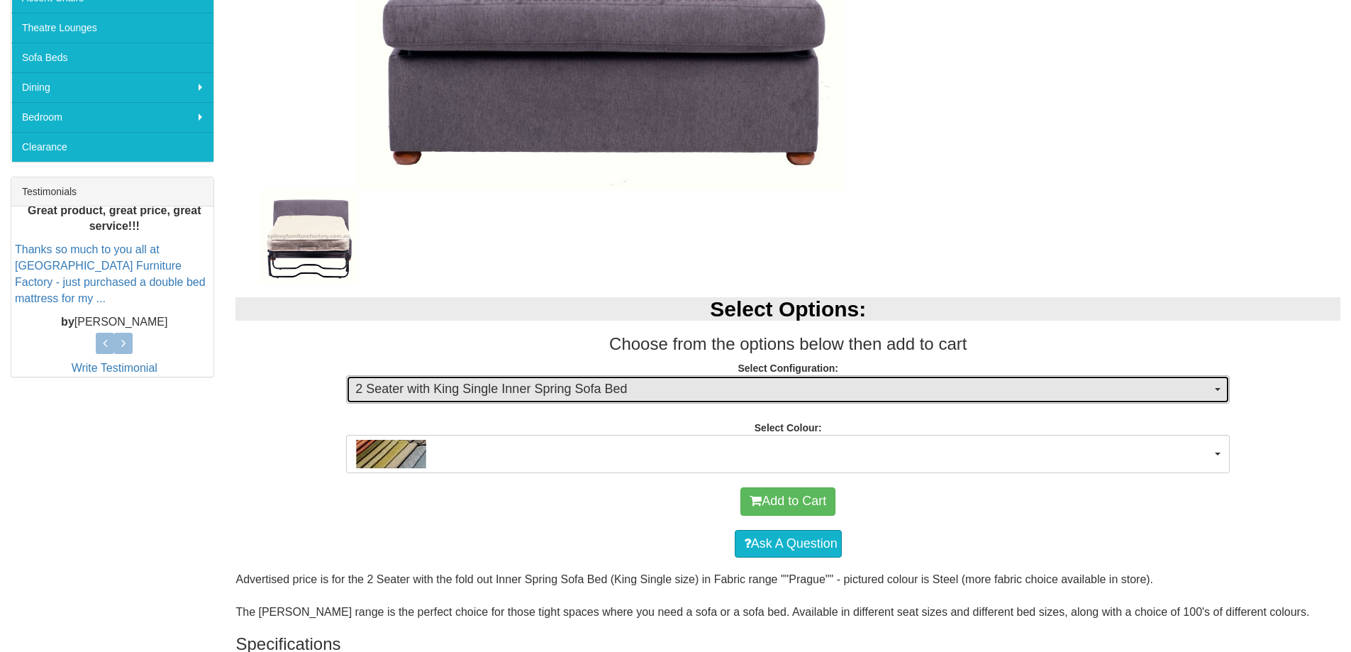
click at [1223, 386] on button "2 Seater with King Single Inner Spring Sofa Bed" at bounding box center [788, 389] width 884 height 28
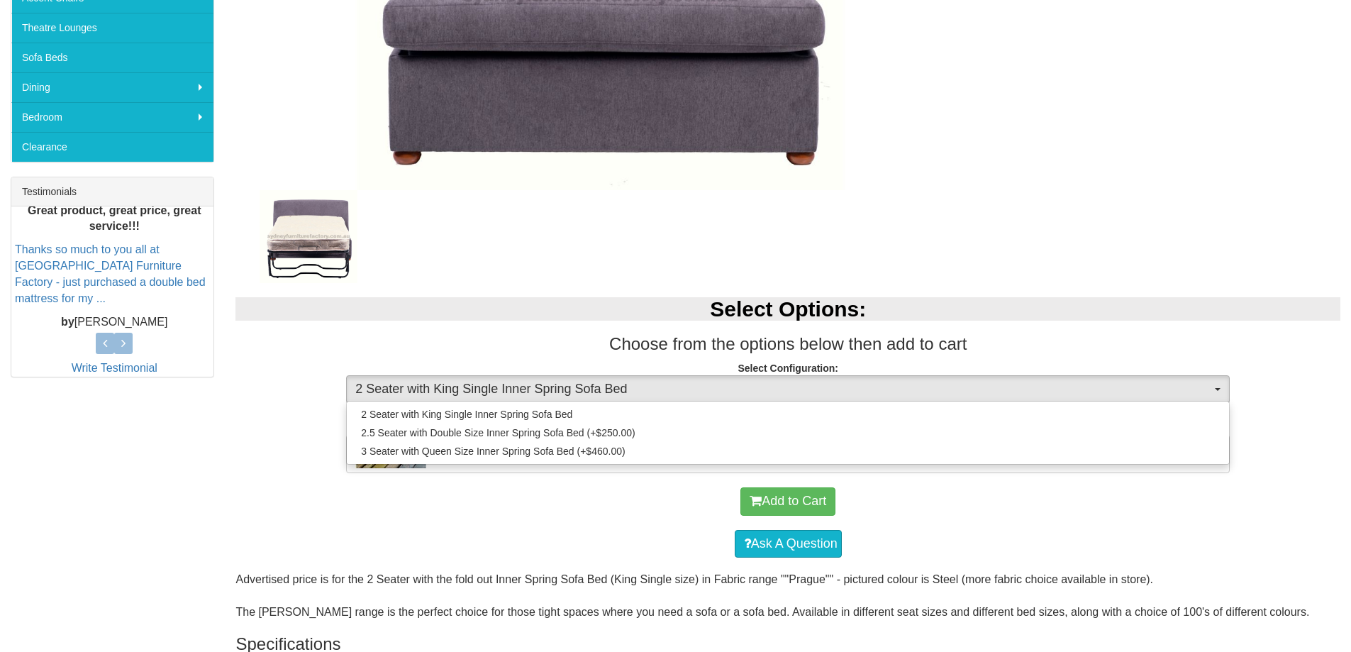
click at [1148, 489] on div "Add to Cart" at bounding box center [788, 501] width 1091 height 43
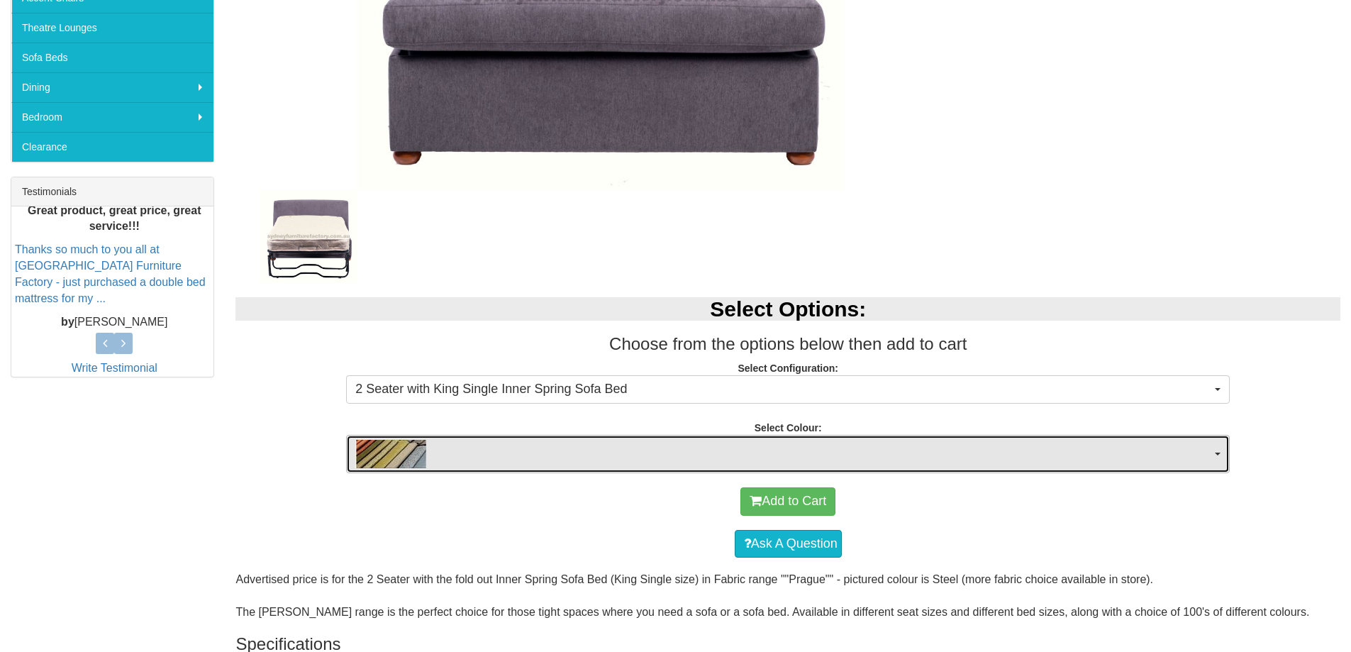
click at [1222, 455] on button "button" at bounding box center [788, 454] width 884 height 38
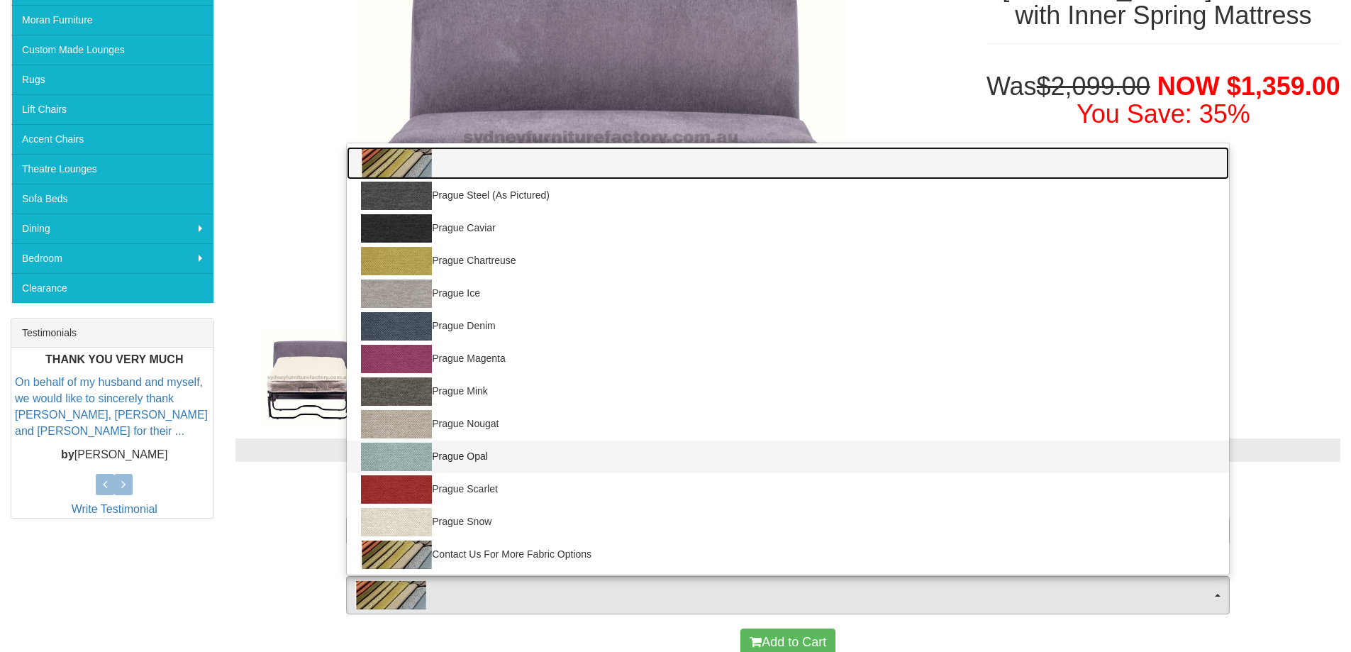
scroll to position [284, 0]
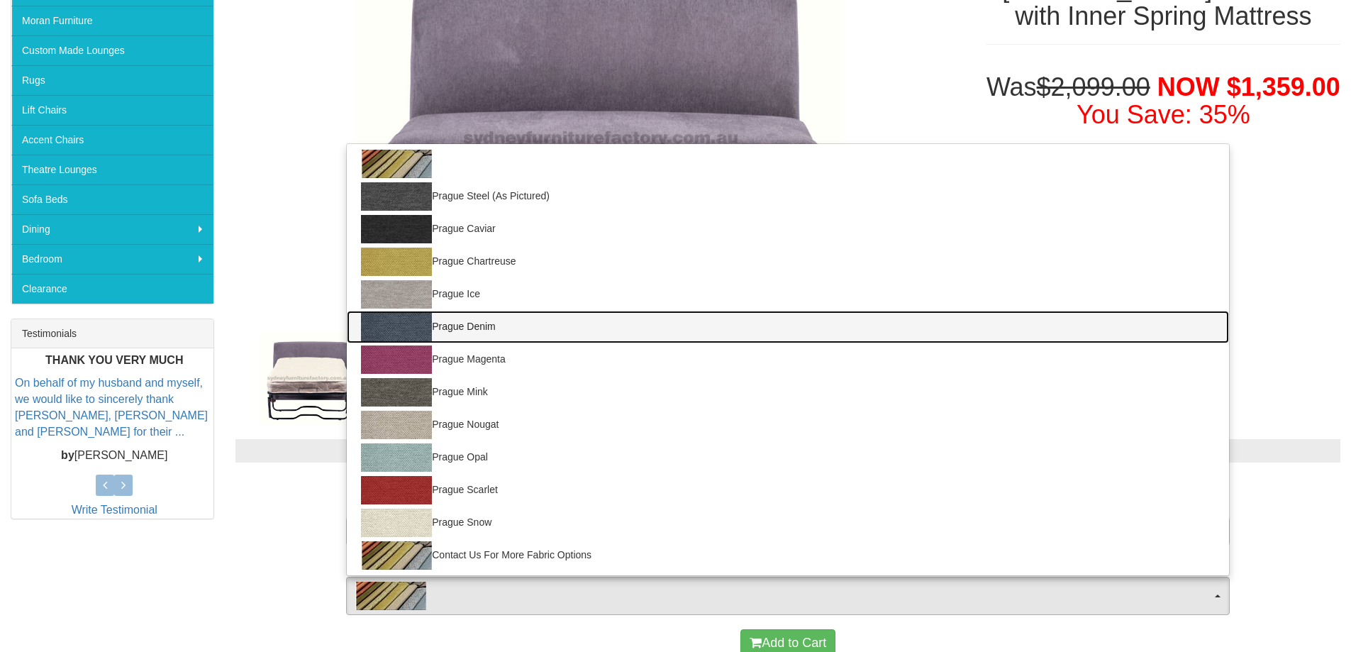
click at [500, 328] on link "Prague Denim" at bounding box center [788, 327] width 882 height 33
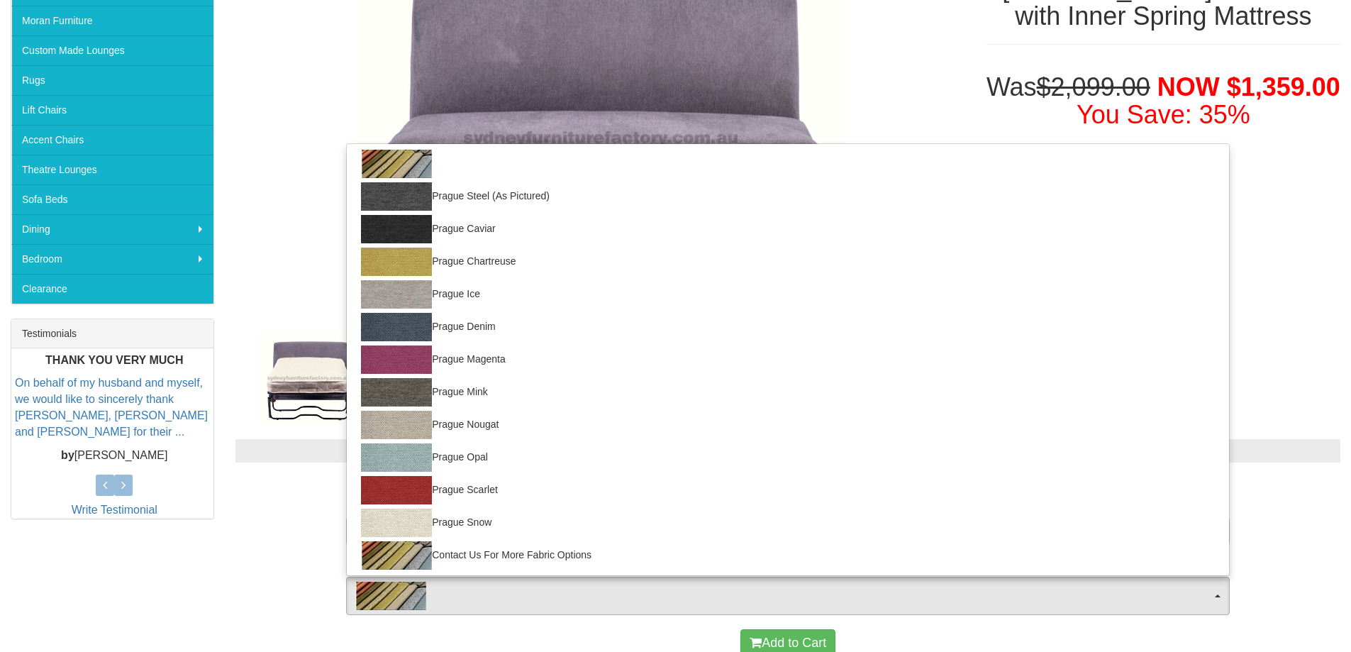
select select "688"
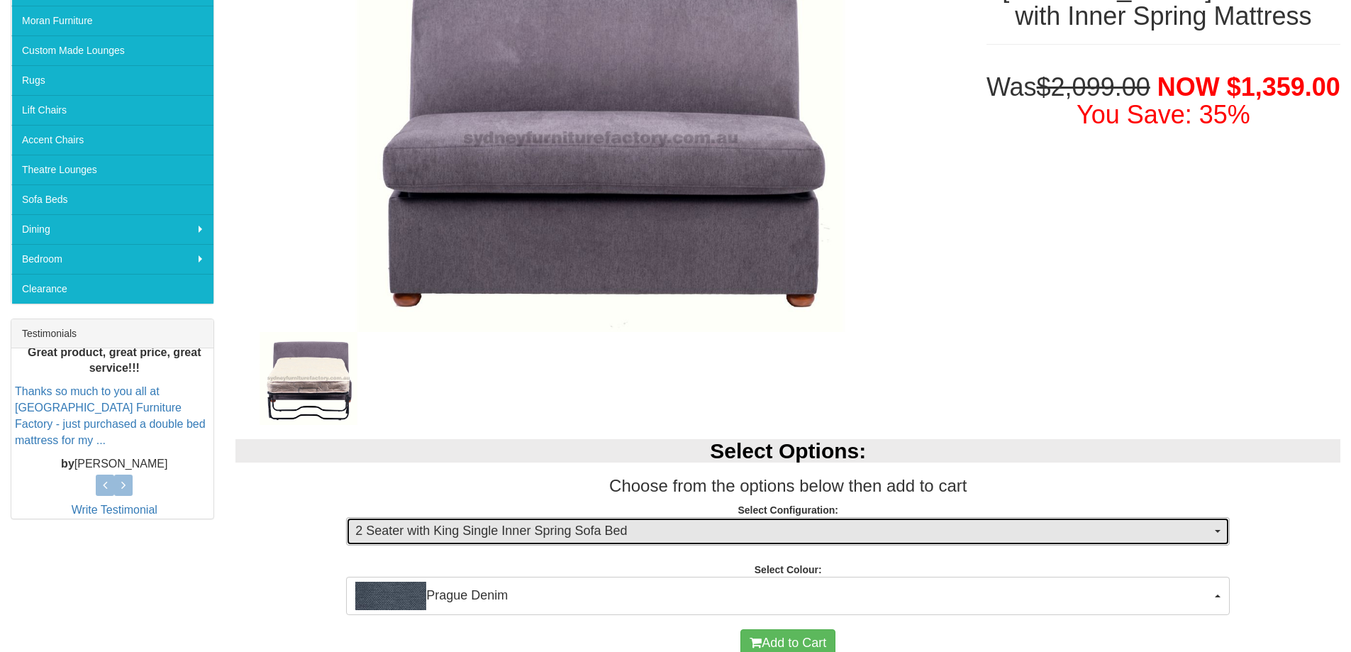
click at [1216, 530] on span "button" at bounding box center [1218, 531] width 6 height 3
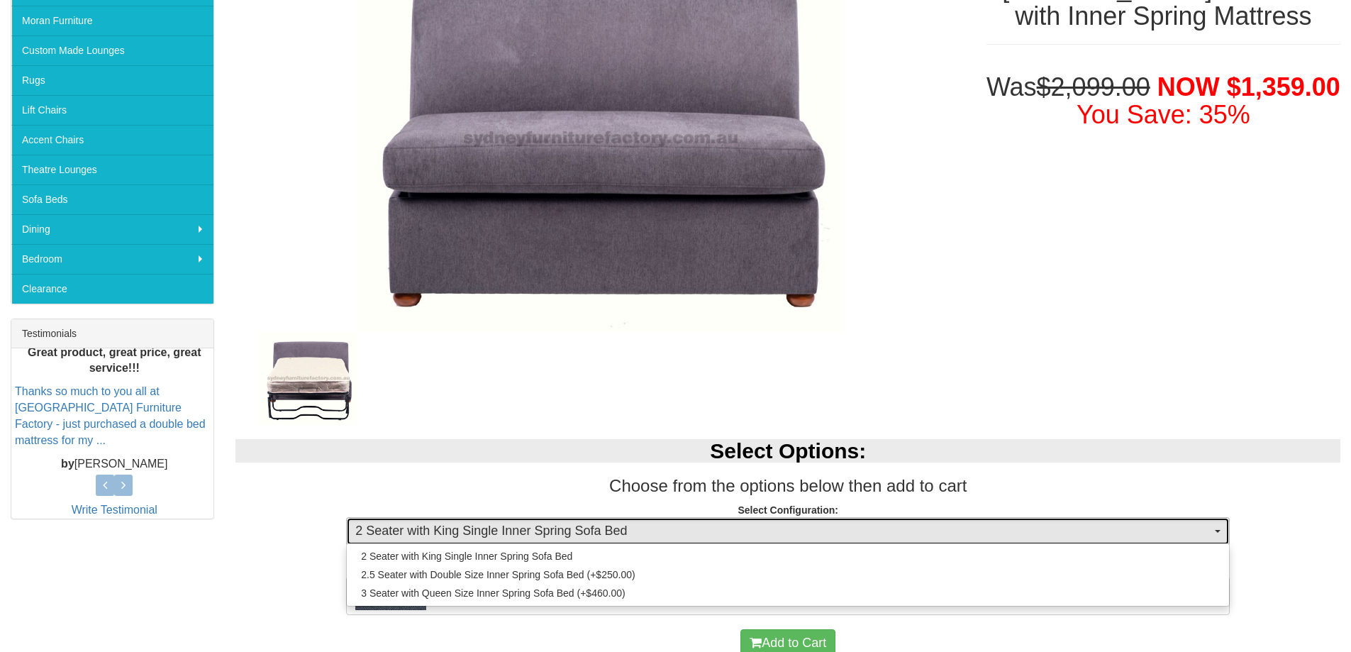
click at [1216, 530] on span "button" at bounding box center [1218, 531] width 6 height 3
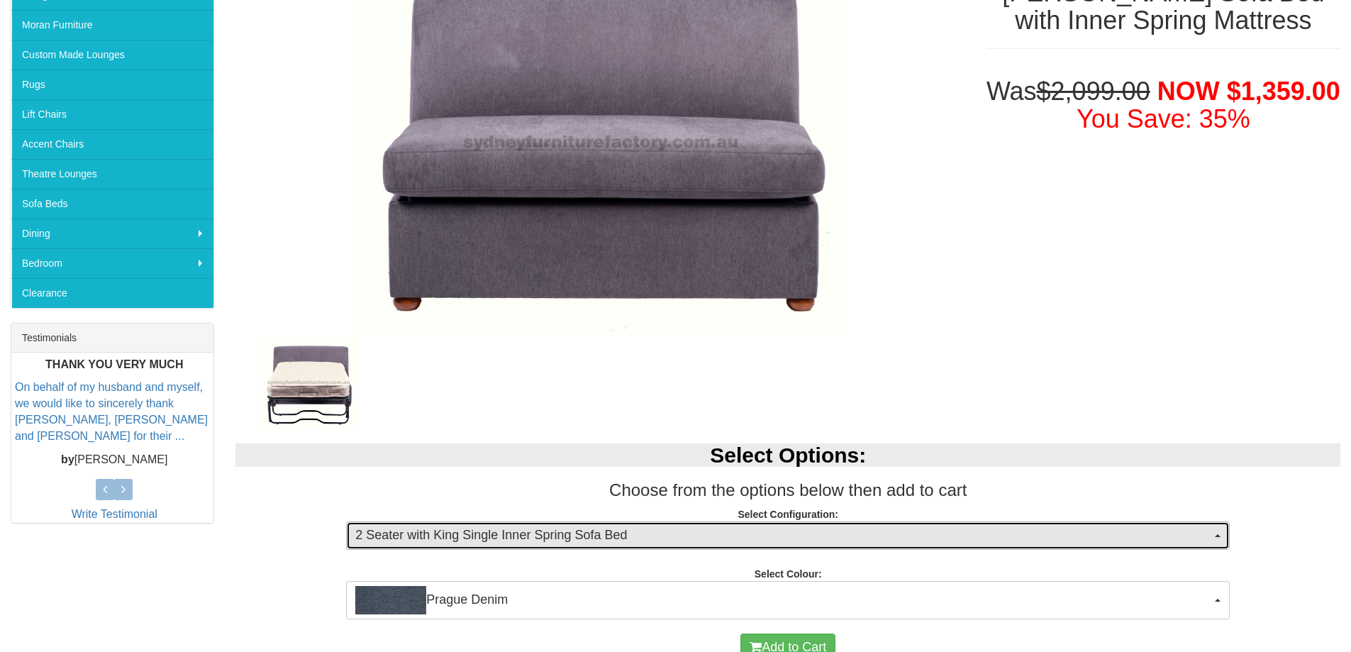
scroll to position [142, 0]
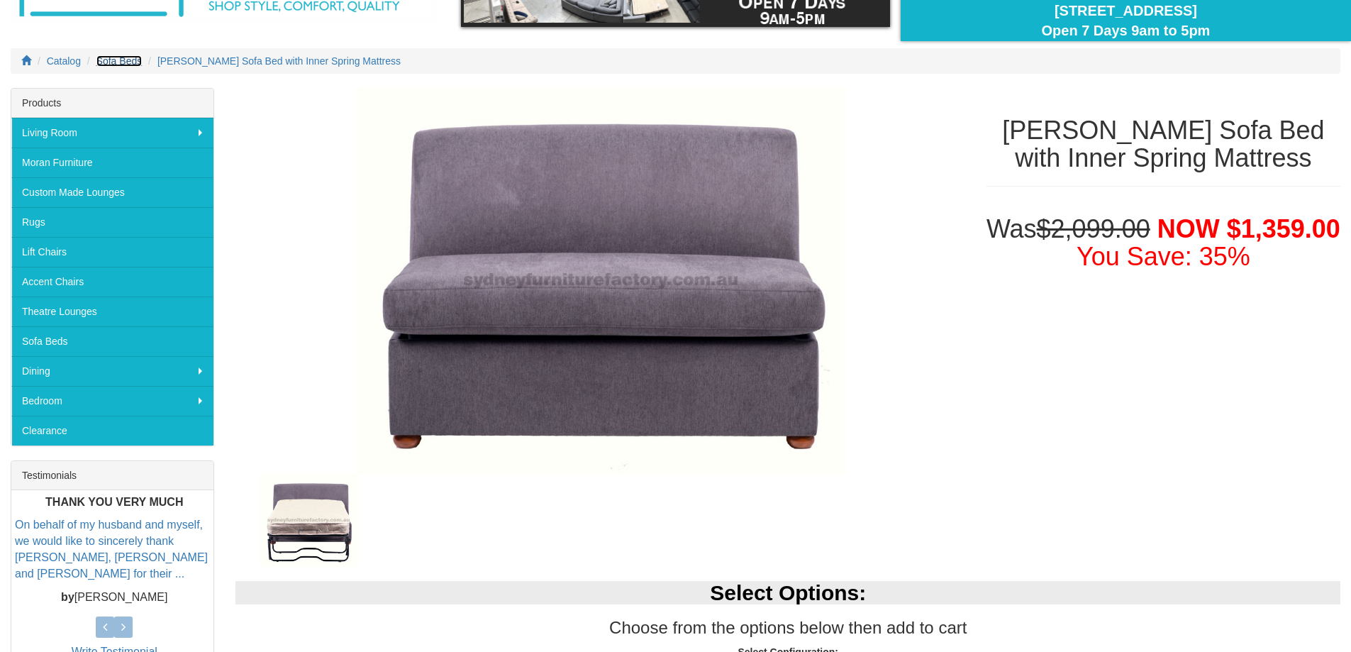
click at [115, 57] on span "Sofa Beds" at bounding box center [119, 60] width 46 height 11
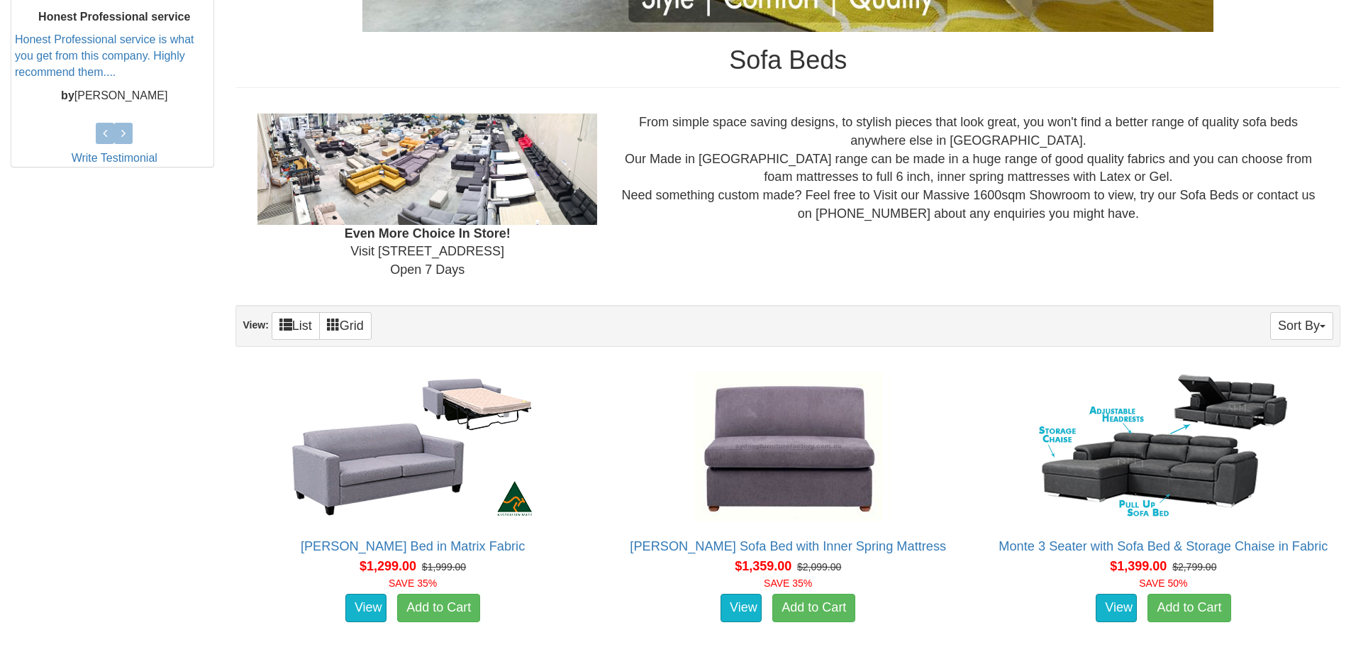
scroll to position [638, 0]
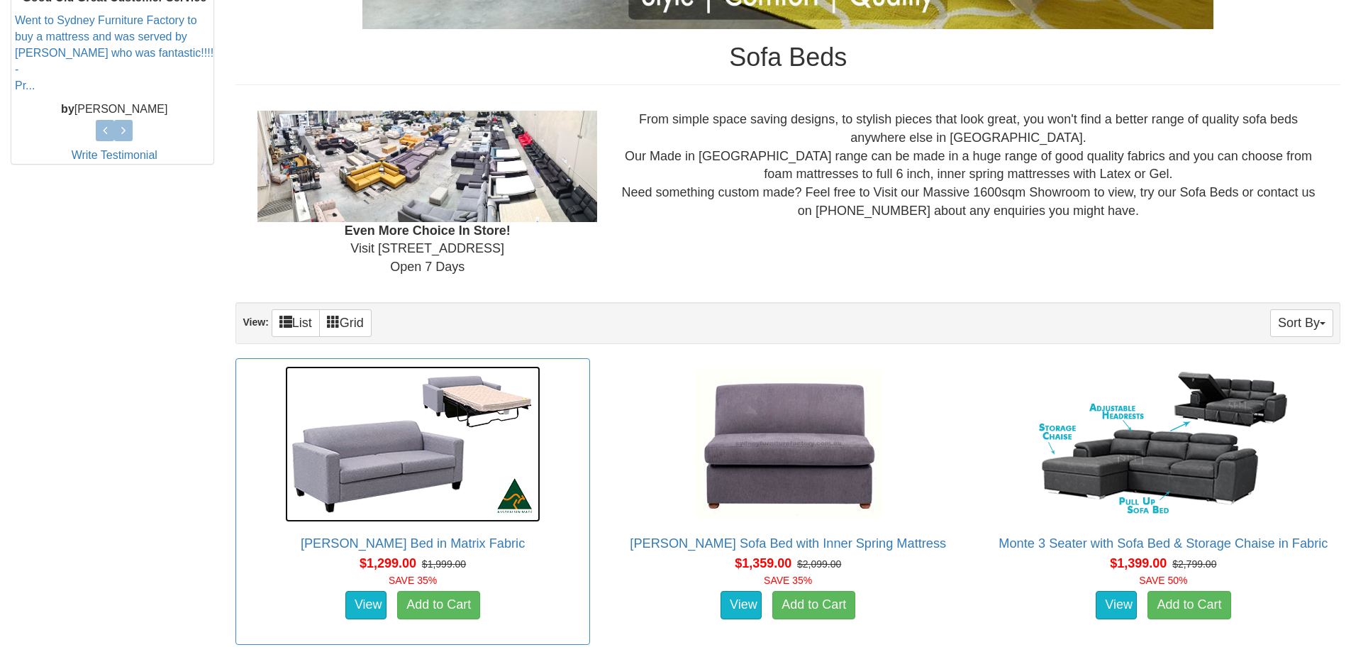
click at [408, 470] on img at bounding box center [412, 444] width 255 height 156
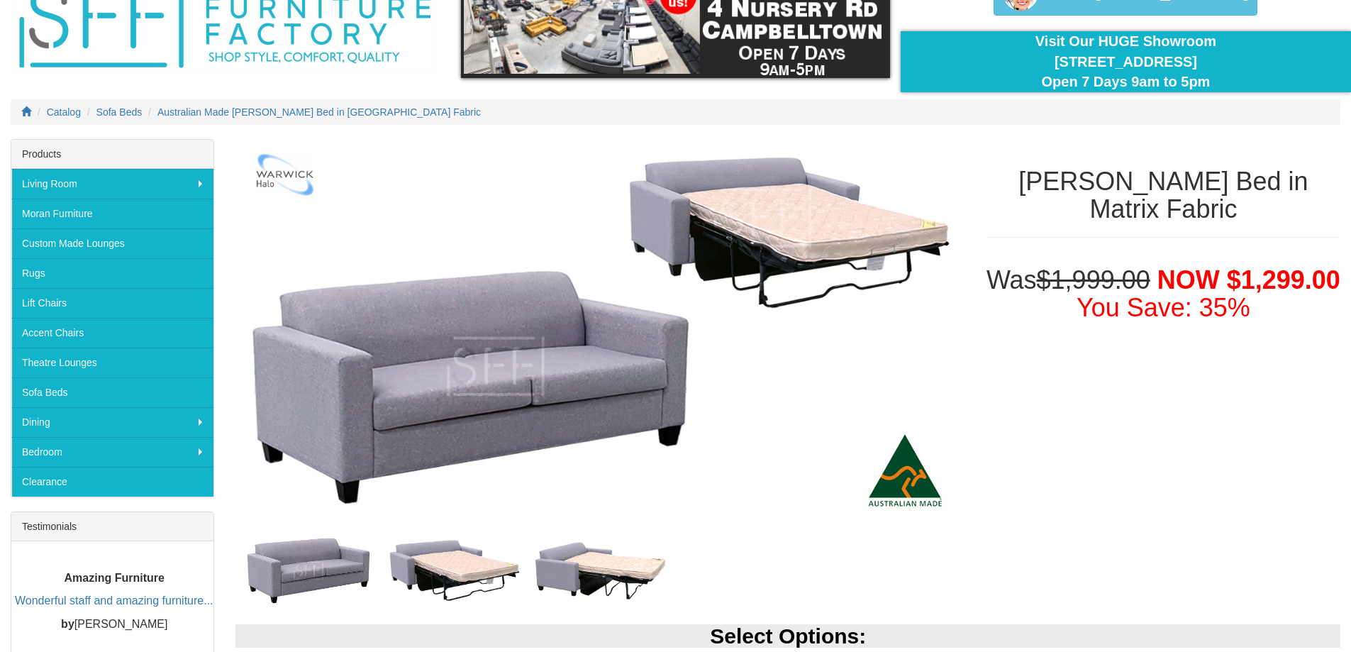
scroll to position [284, 0]
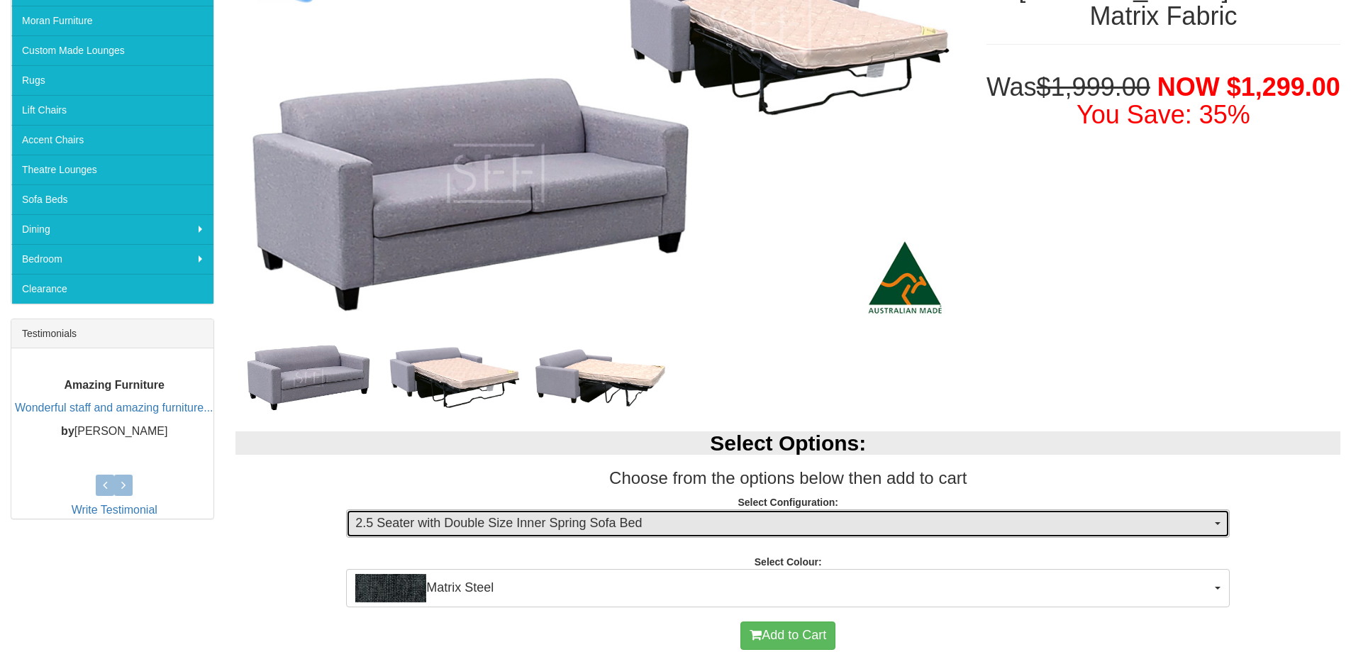
click at [1212, 518] on button "2.5 Seater with Double Size Inner Spring Sofa Bed" at bounding box center [788, 523] width 884 height 28
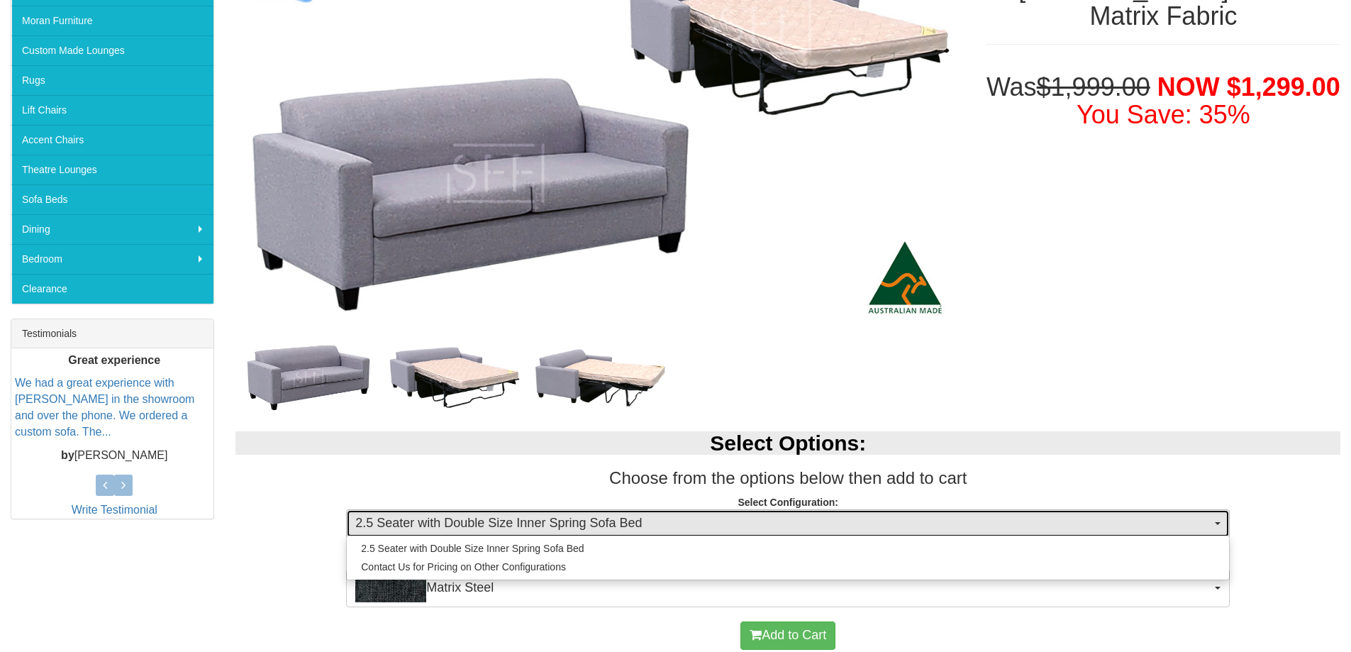
click at [1212, 518] on button "2.5 Seater with Double Size Inner Spring Sofa Bed" at bounding box center [788, 523] width 884 height 28
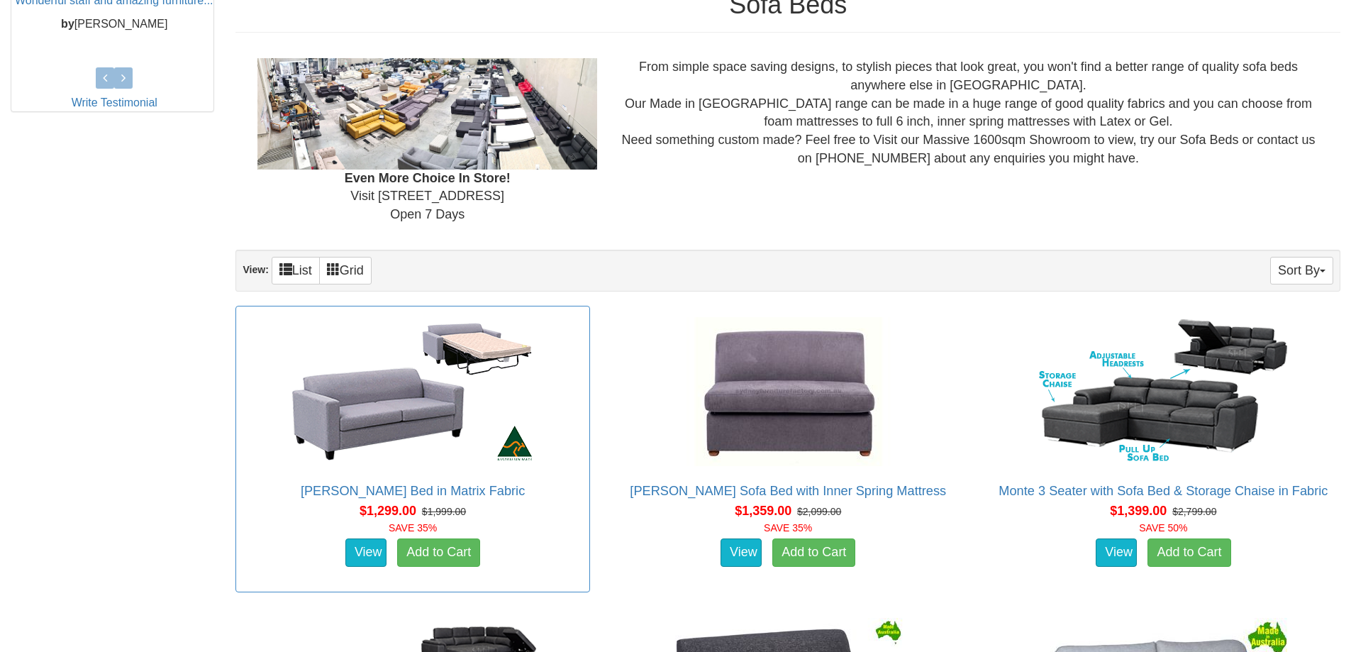
scroll to position [922, 0]
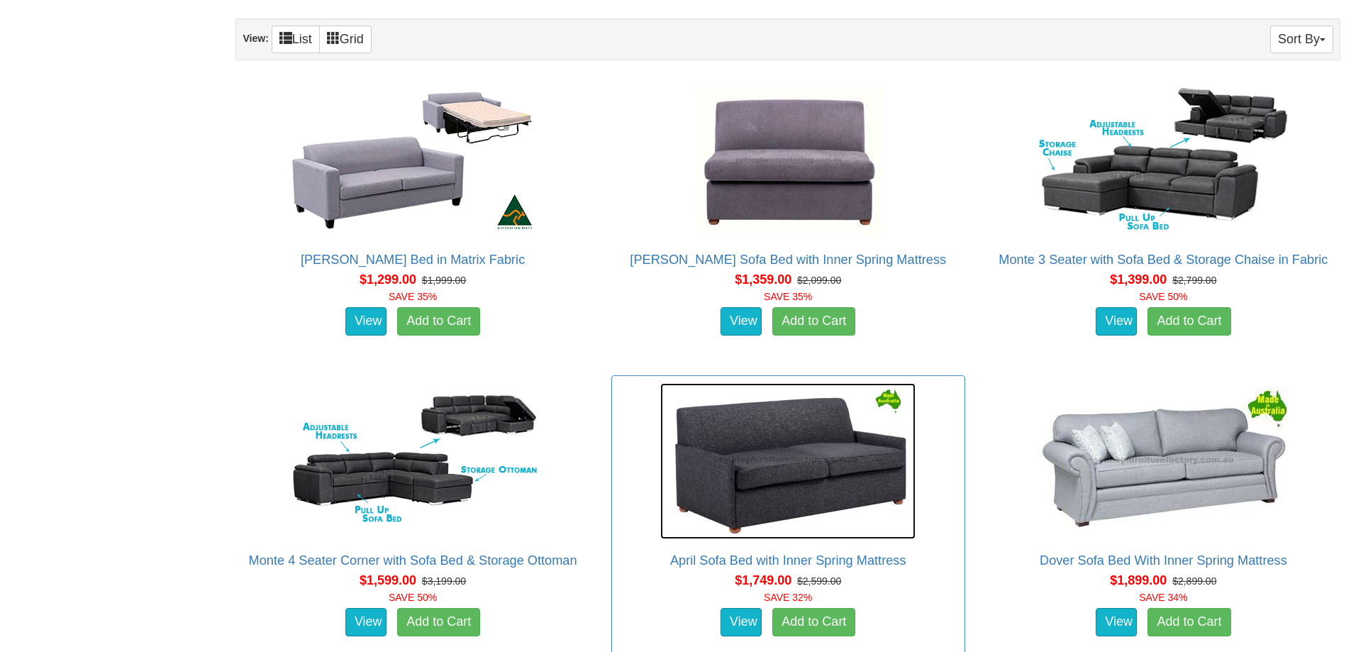
click at [809, 499] on img at bounding box center [787, 461] width 255 height 156
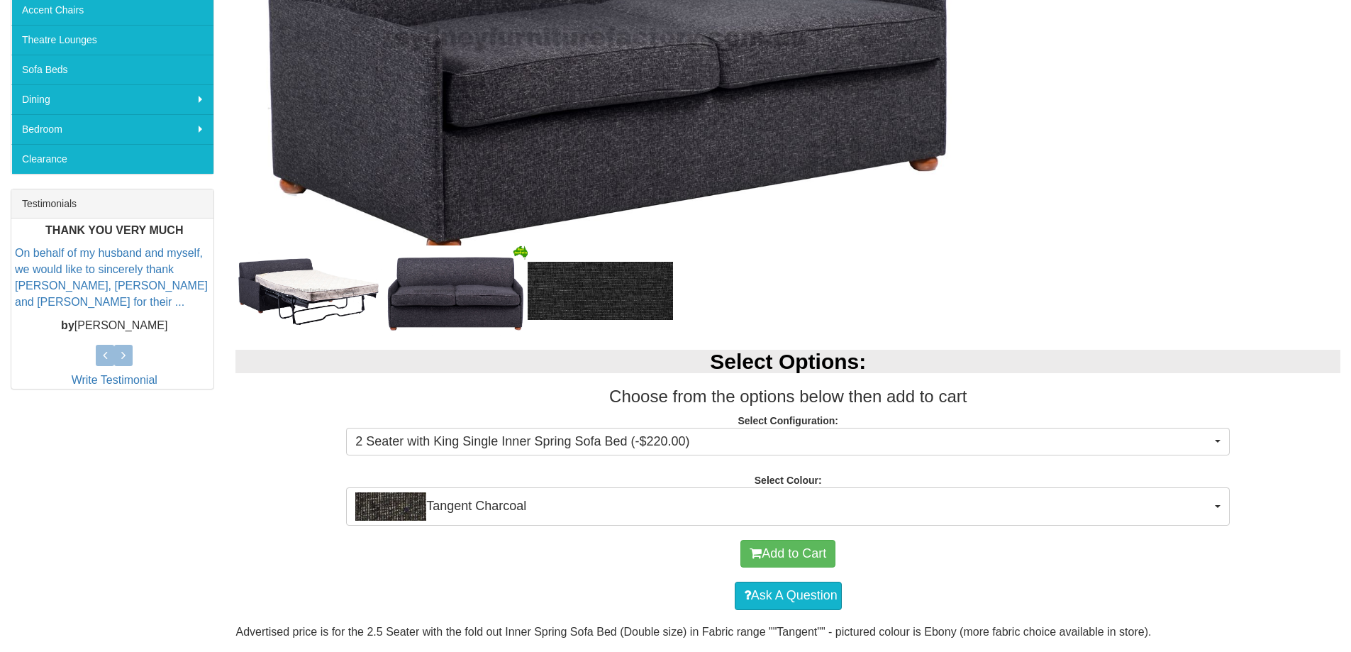
scroll to position [426, 0]
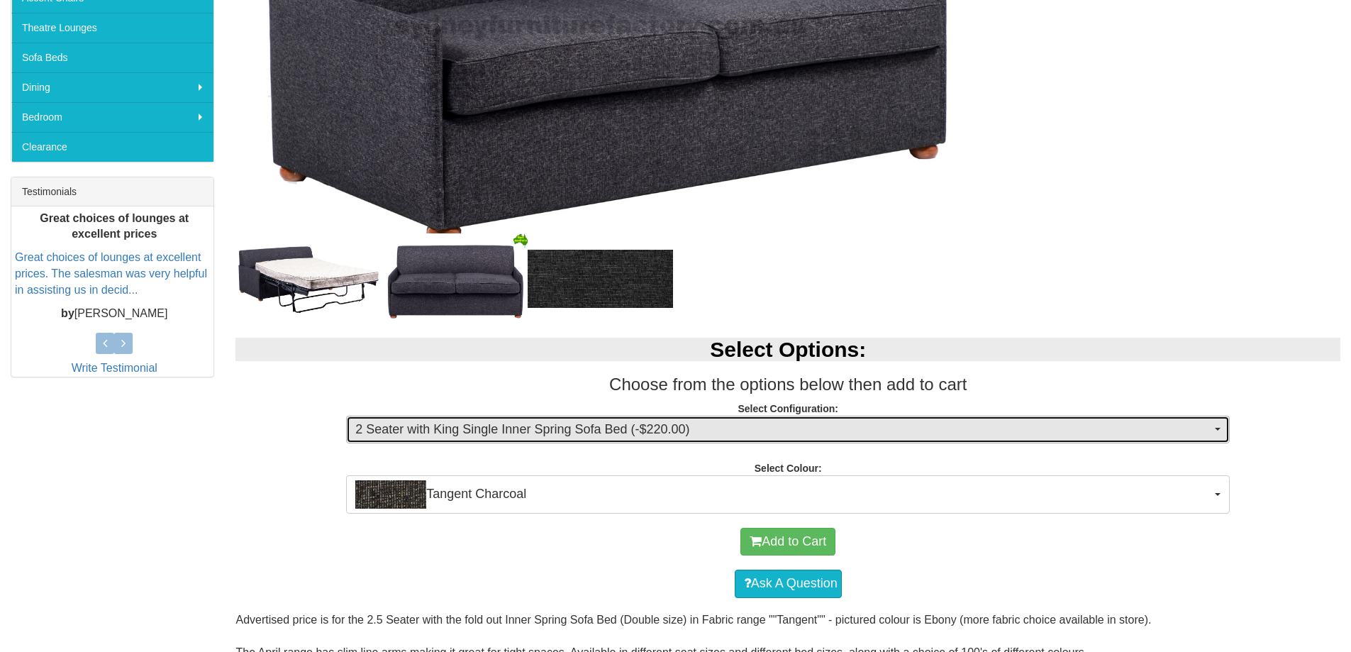
click at [1216, 431] on span "button" at bounding box center [1218, 429] width 6 height 3
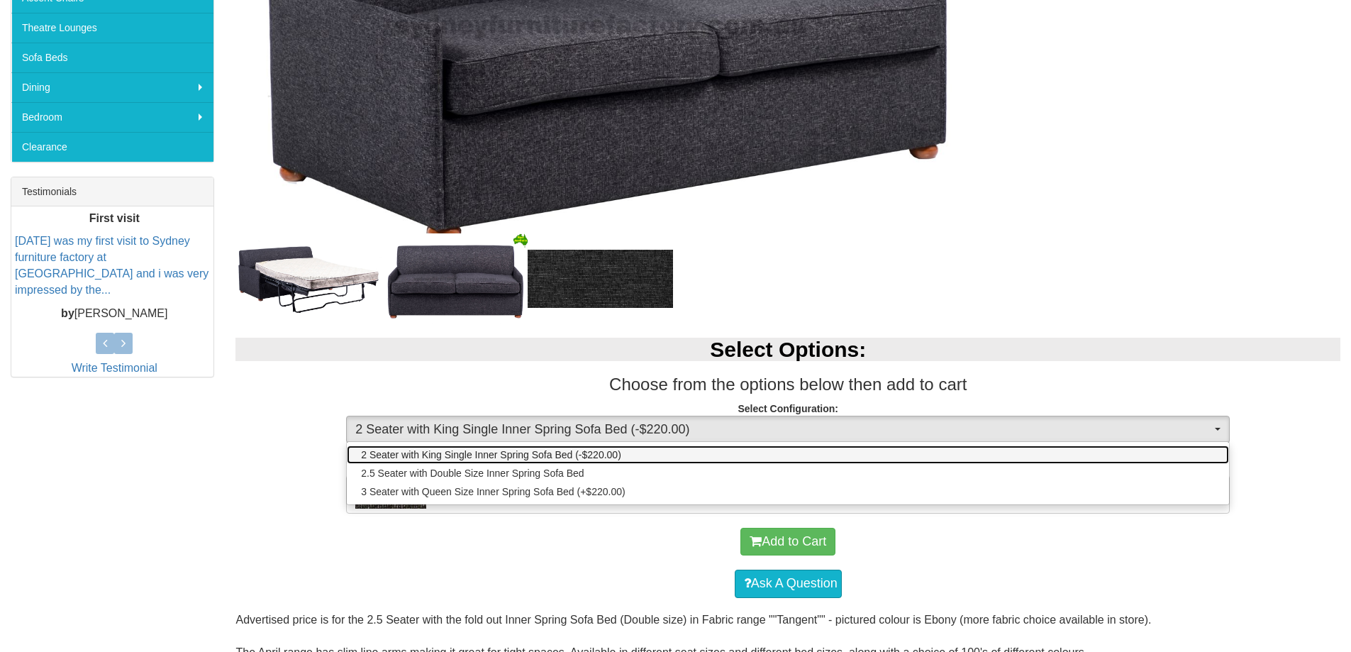
click at [541, 452] on span "2 Seater with King Single Inner Spring Sofa Bed (-$220.00)" at bounding box center [491, 455] width 260 height 14
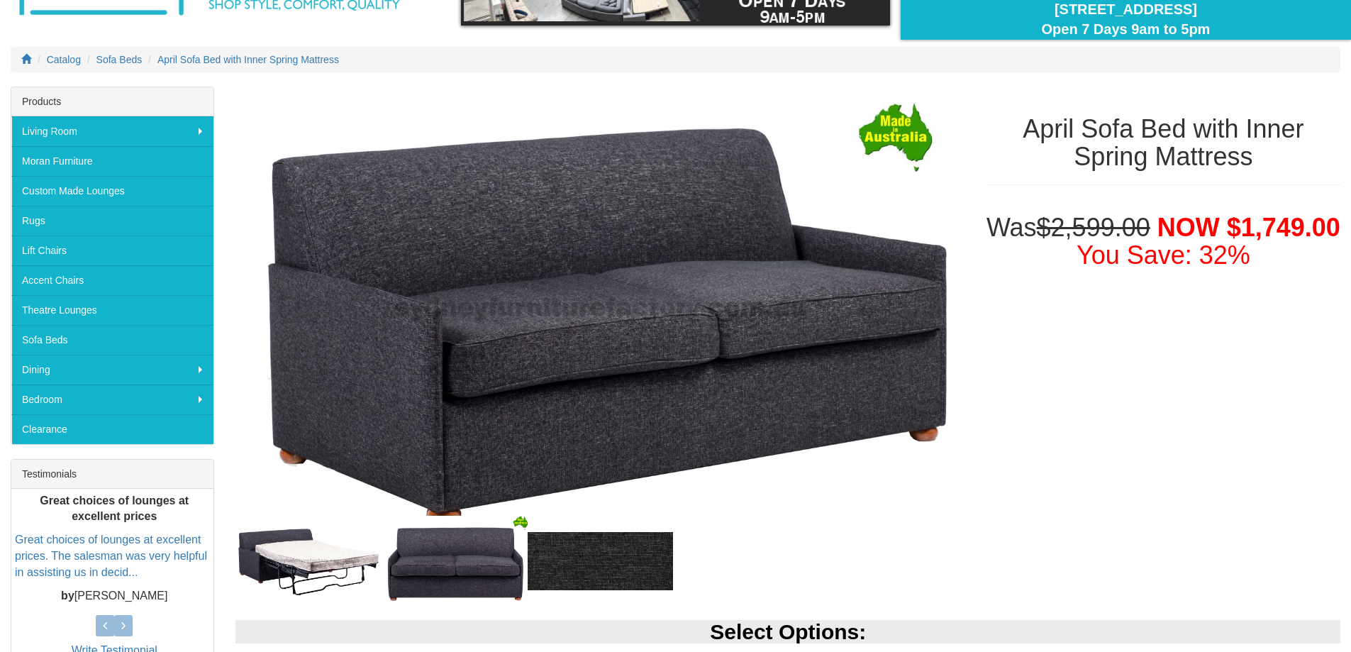
scroll to position [142, 0]
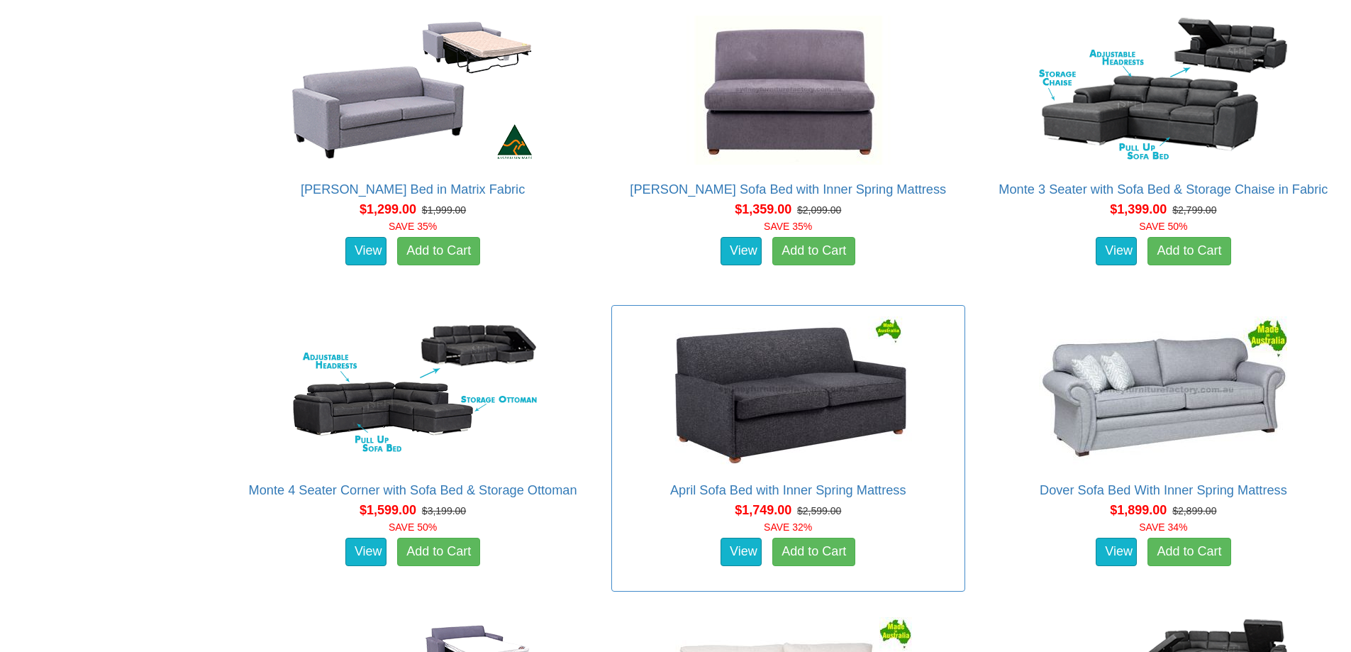
scroll to position [1206, 0]
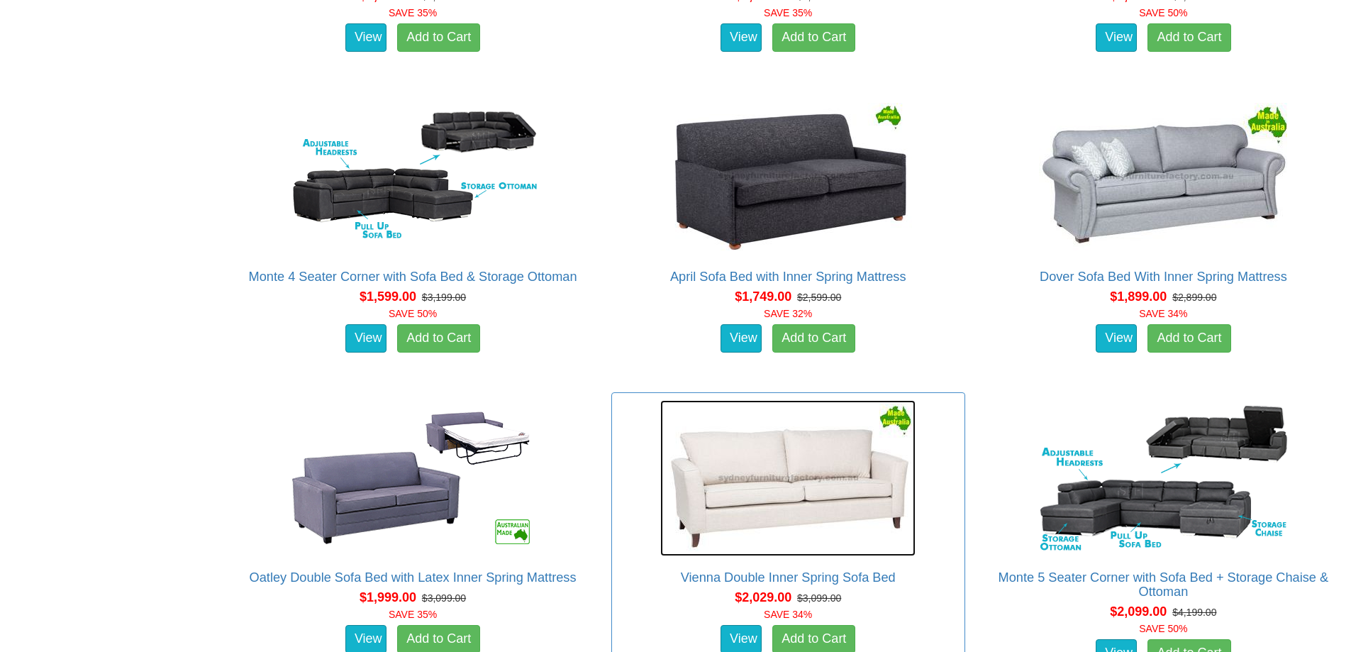
click at [822, 501] on img at bounding box center [787, 478] width 255 height 156
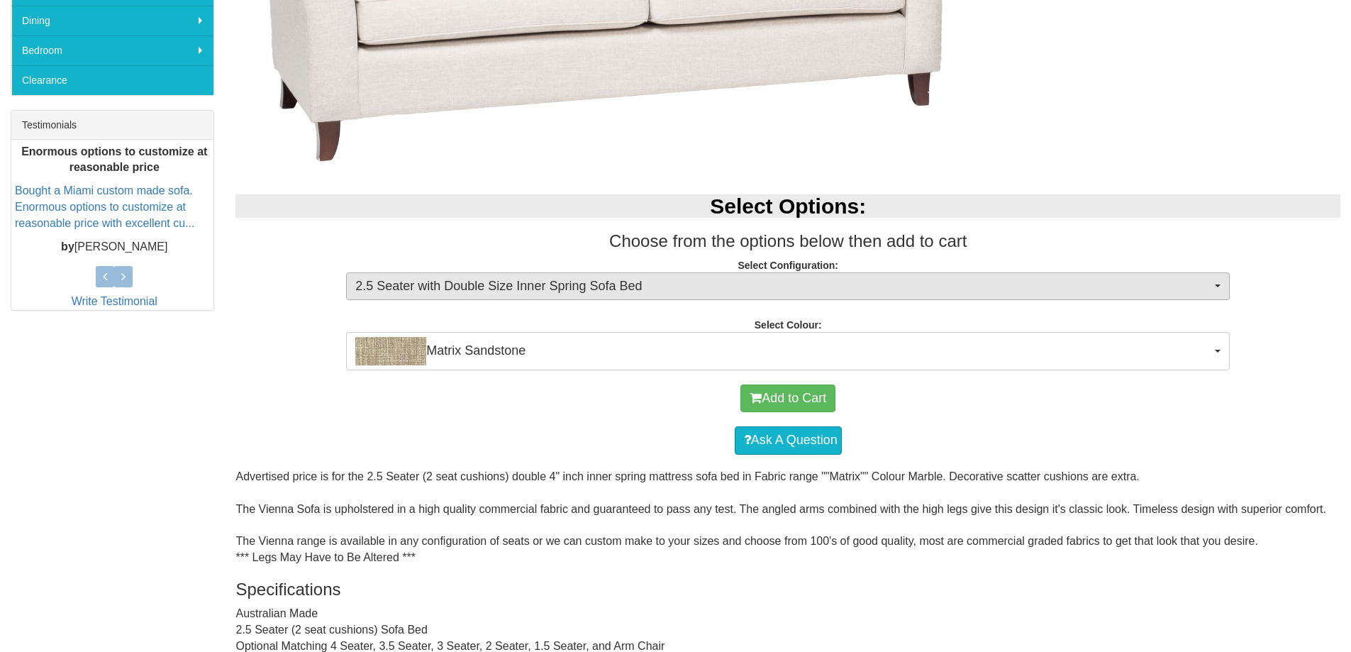
scroll to position [497, 0]
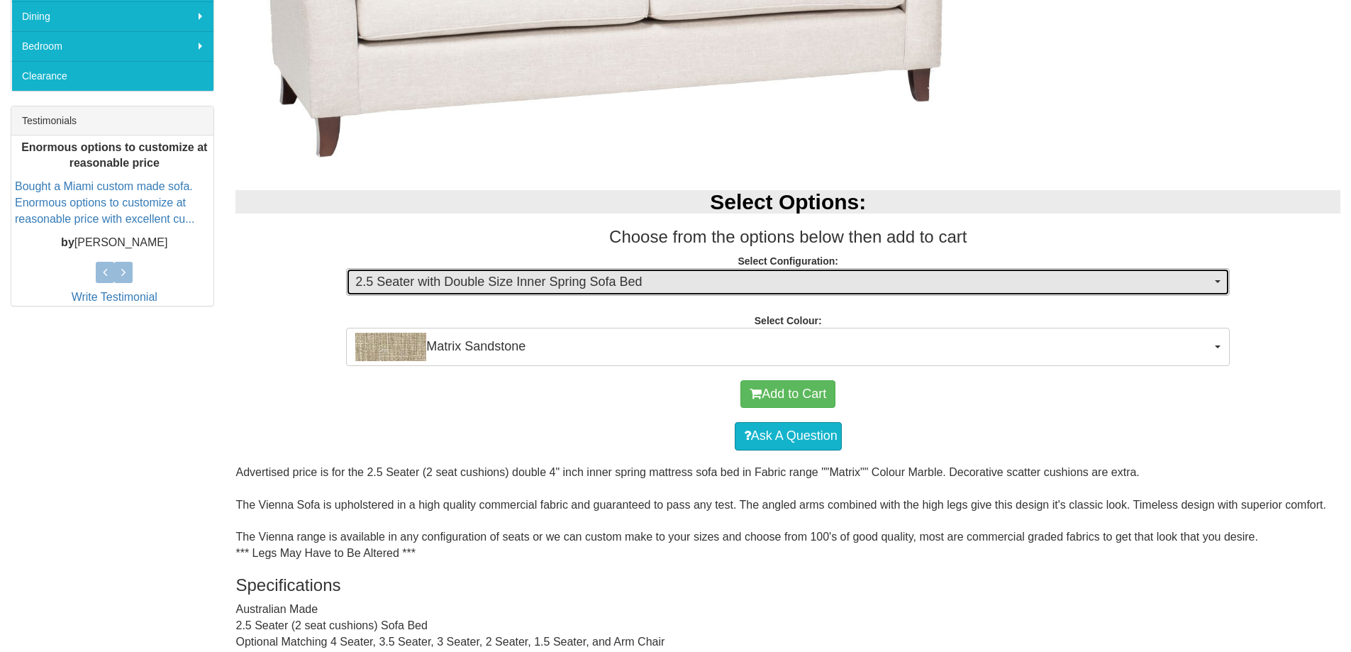
click at [1218, 279] on button "2.5 Seater with Double Size Inner Spring Sofa Bed" at bounding box center [788, 282] width 884 height 28
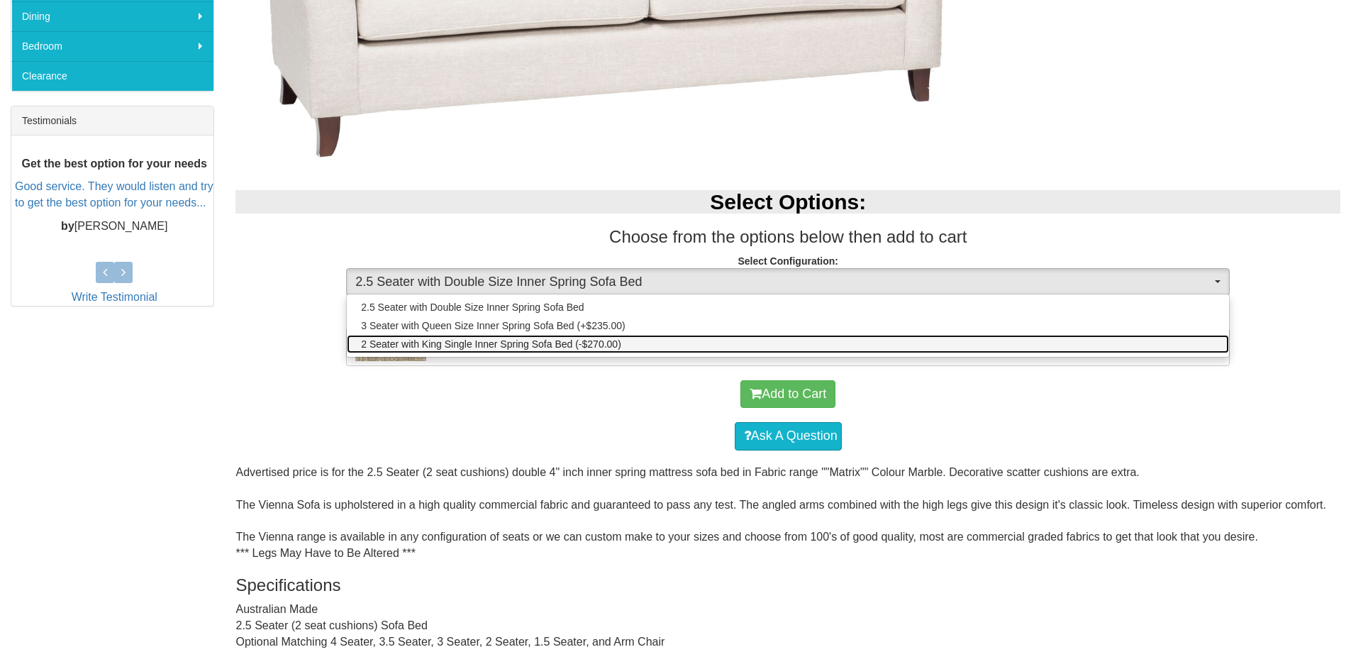
click at [514, 344] on span "2 Seater with King Single Inner Spring Sofa Bed (-$270.00)" at bounding box center [491, 344] width 260 height 14
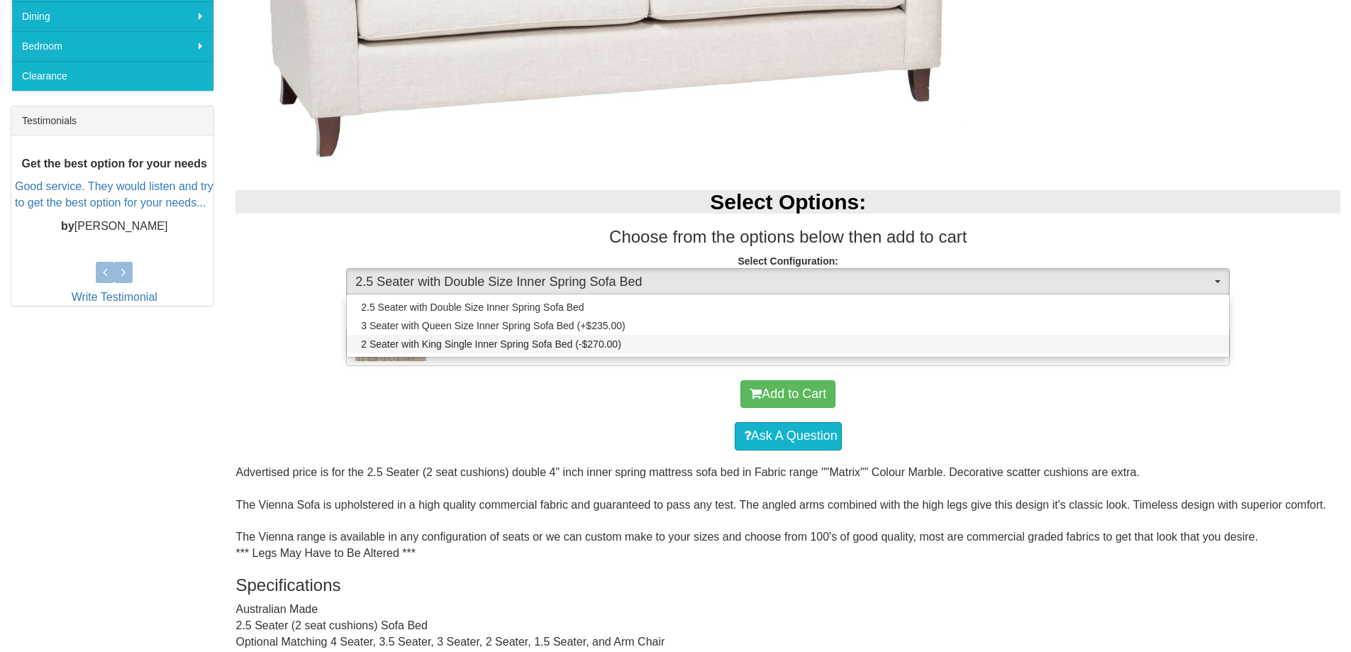
select select "439"
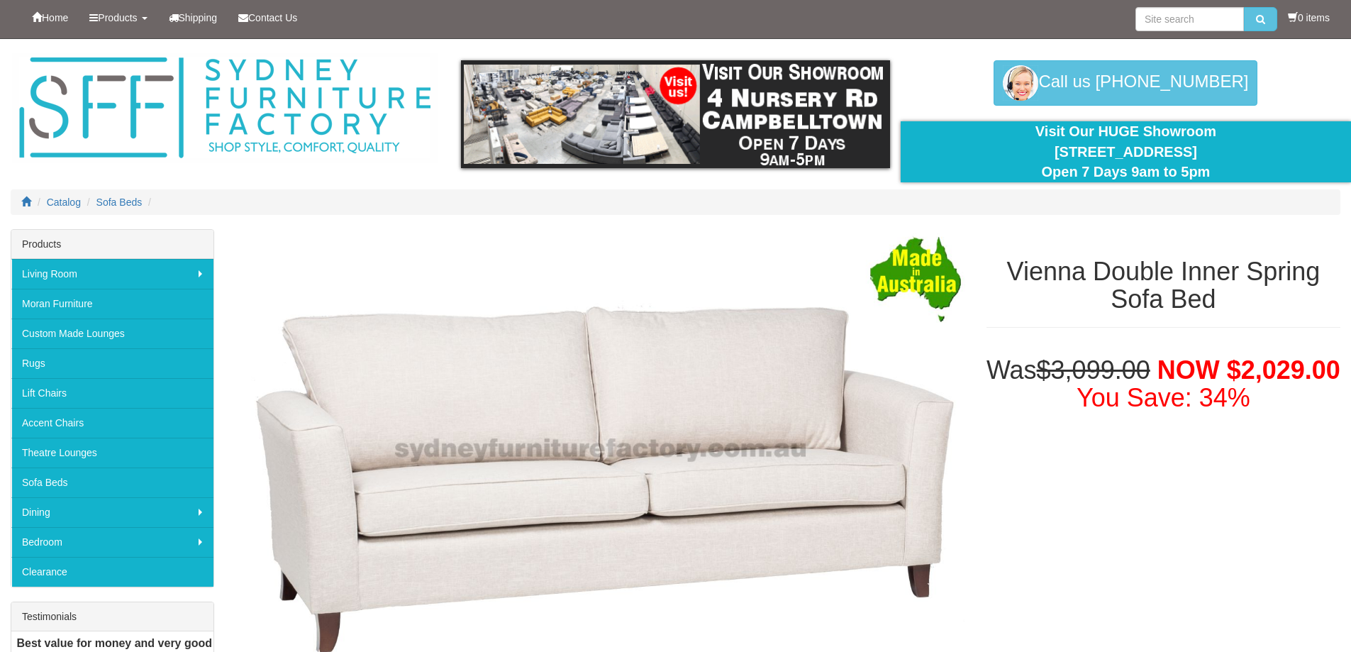
scroll to position [0, 0]
